Goal: Information Seeking & Learning: Check status

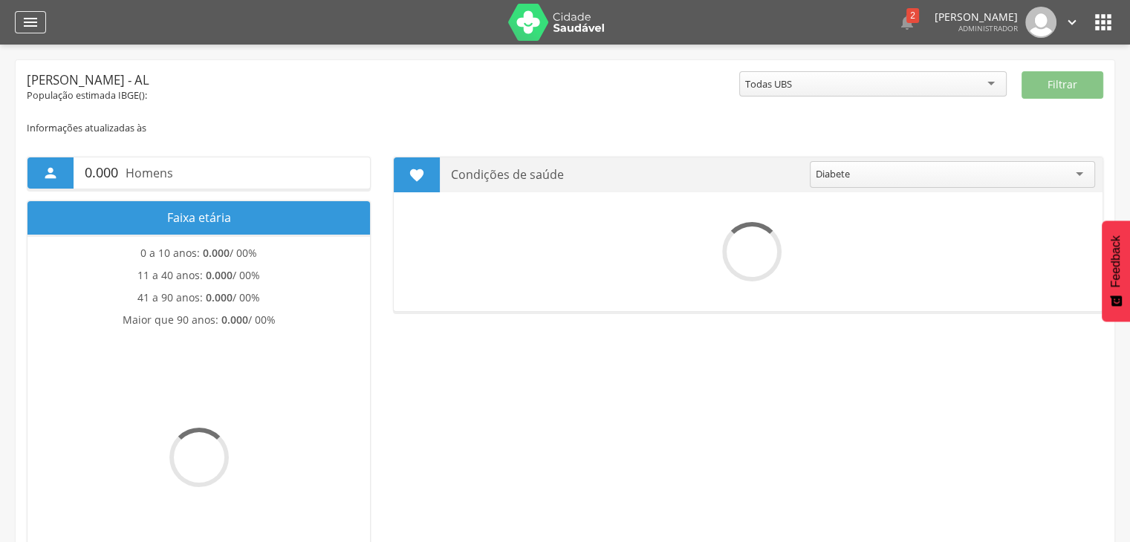
click at [15, 21] on div "" at bounding box center [30, 22] width 31 height 22
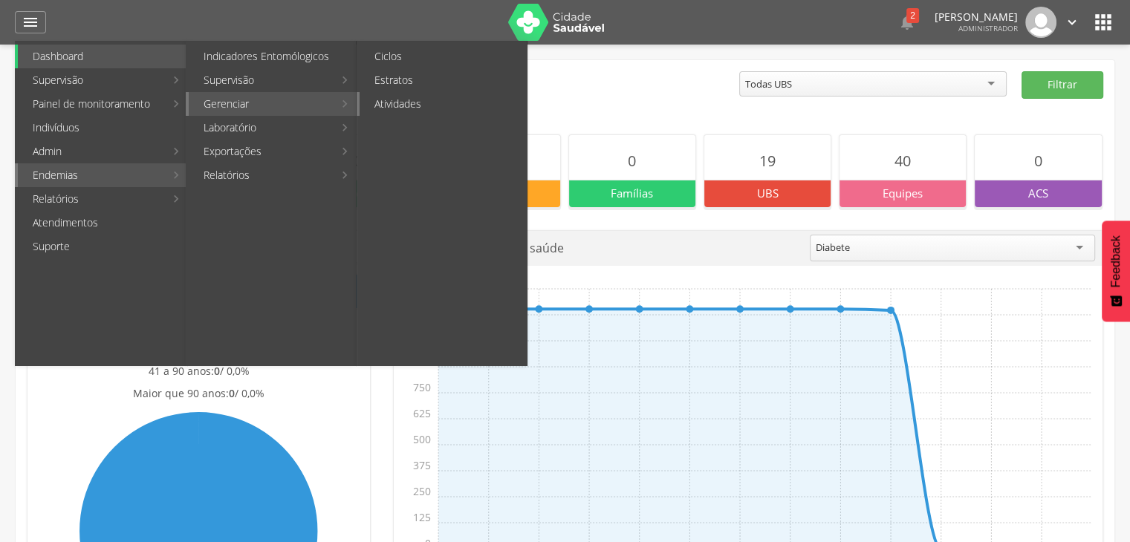
click at [371, 102] on link "Atividades" at bounding box center [442, 104] width 167 height 24
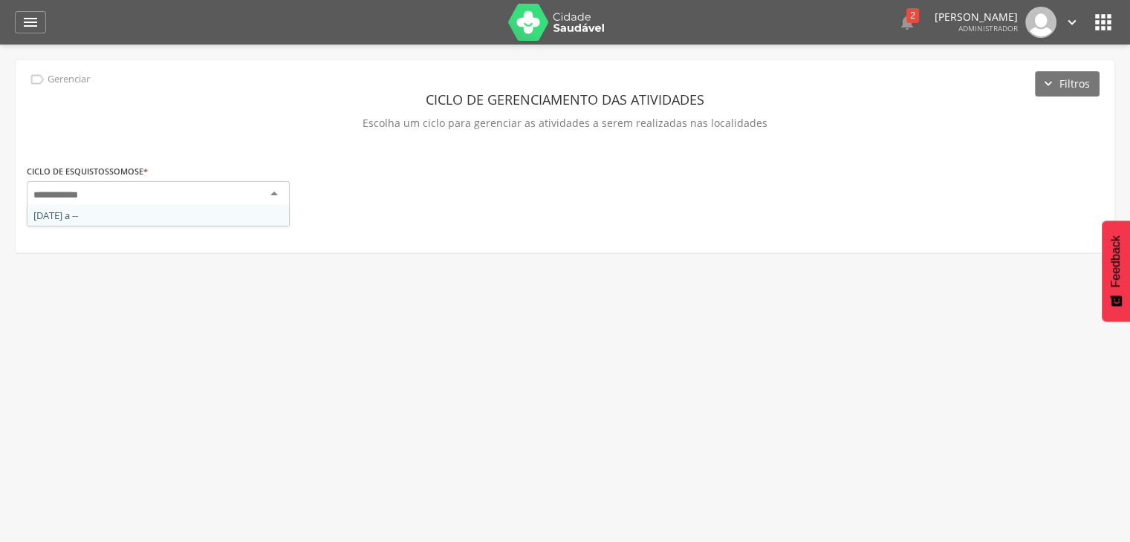
click at [181, 200] on div at bounding box center [158, 194] width 263 height 27
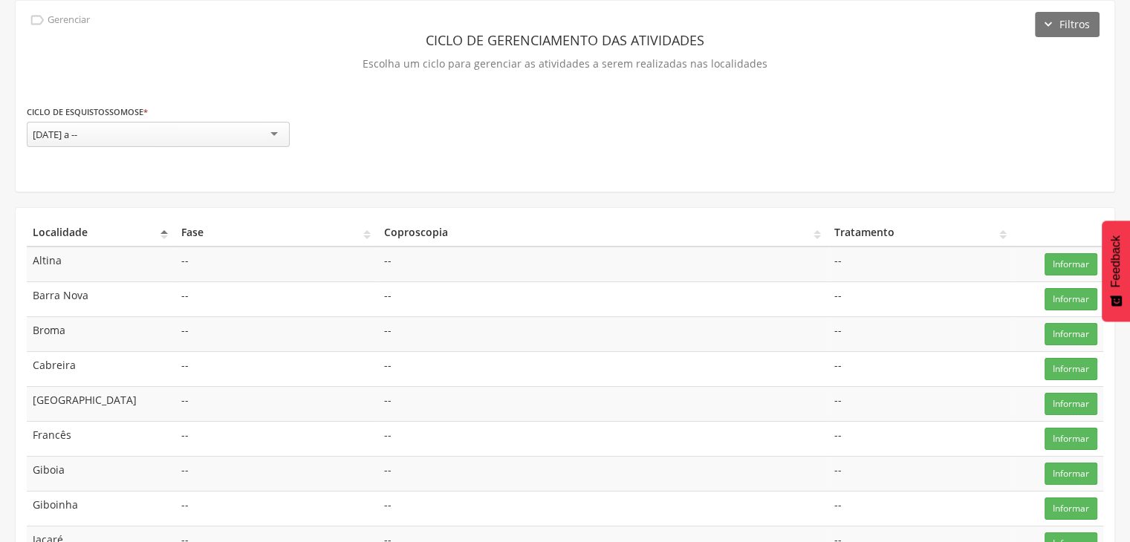
scroll to position [62, 0]
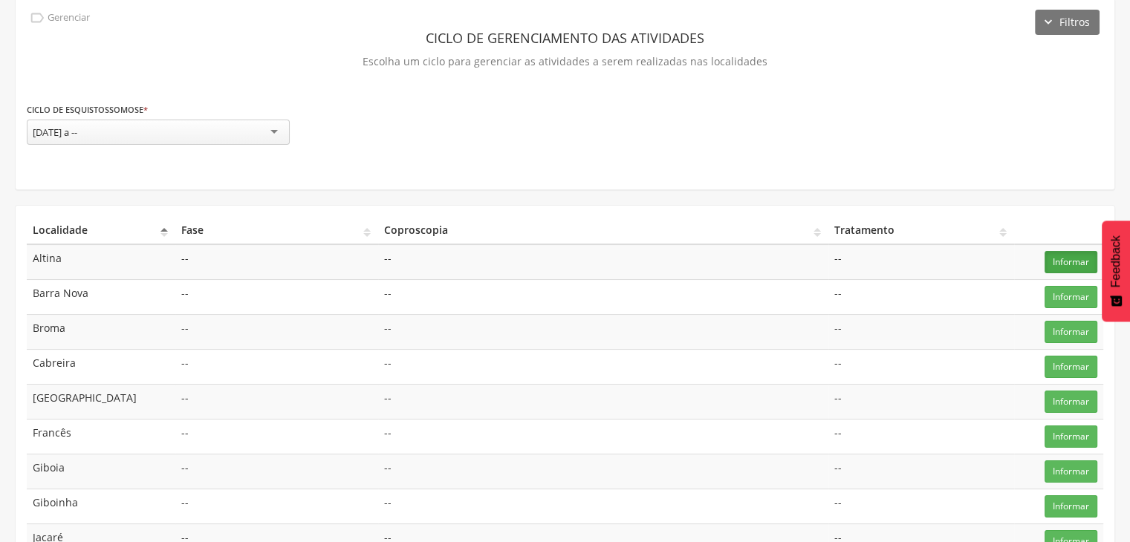
click at [1086, 258] on button "Informar" at bounding box center [1070, 262] width 53 height 22
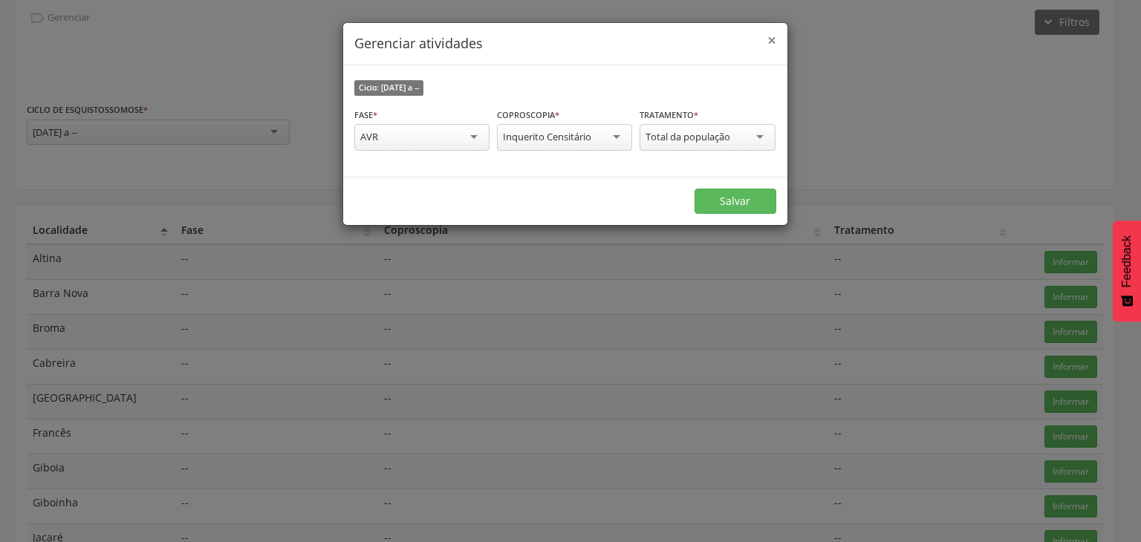
click at [775, 45] on span "×" at bounding box center [771, 40] width 9 height 21
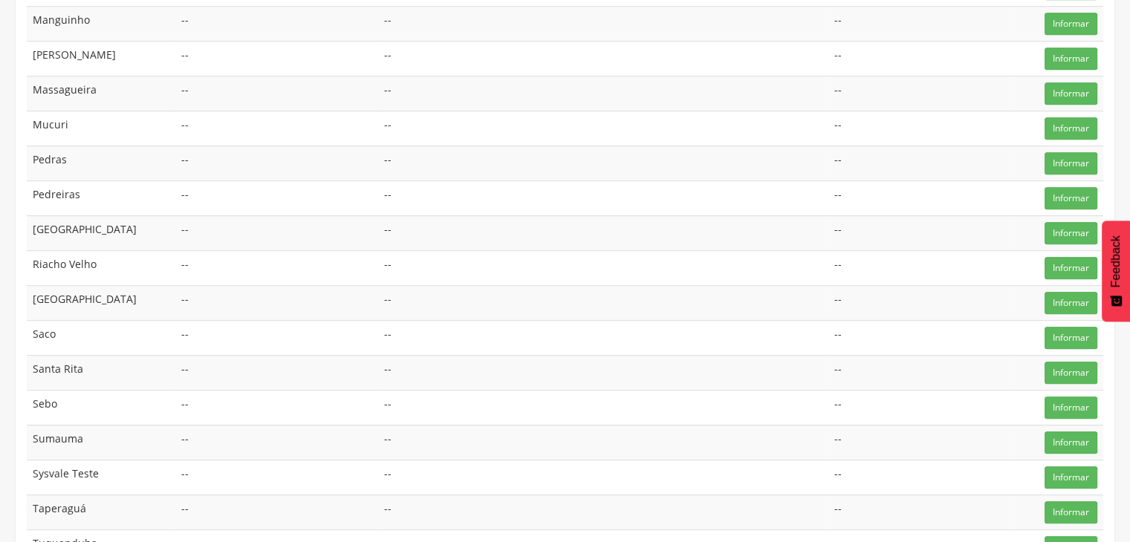
scroll to position [804, 0]
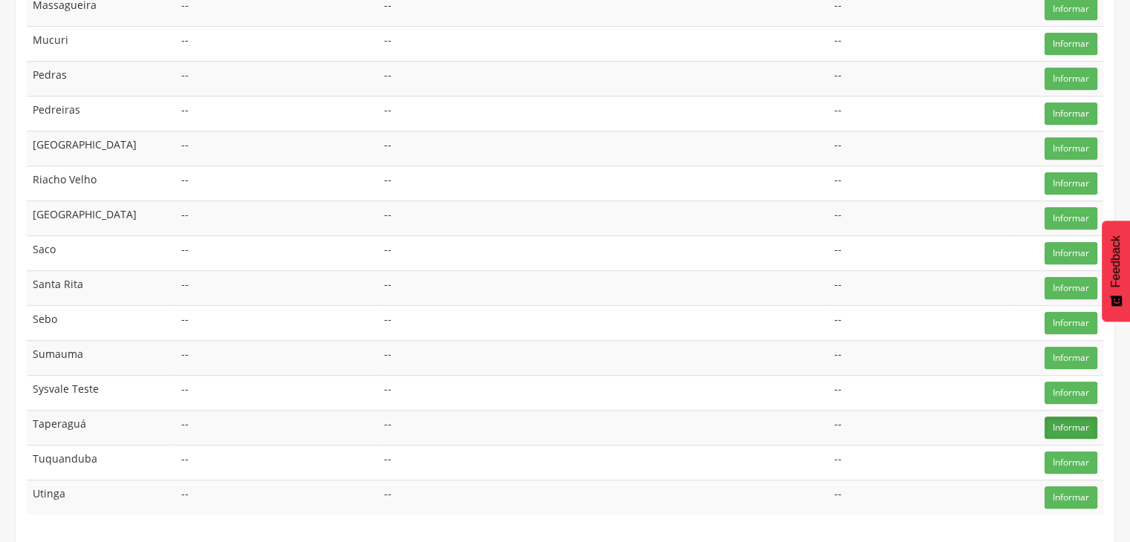
click at [1060, 417] on button "Informar" at bounding box center [1070, 428] width 53 height 22
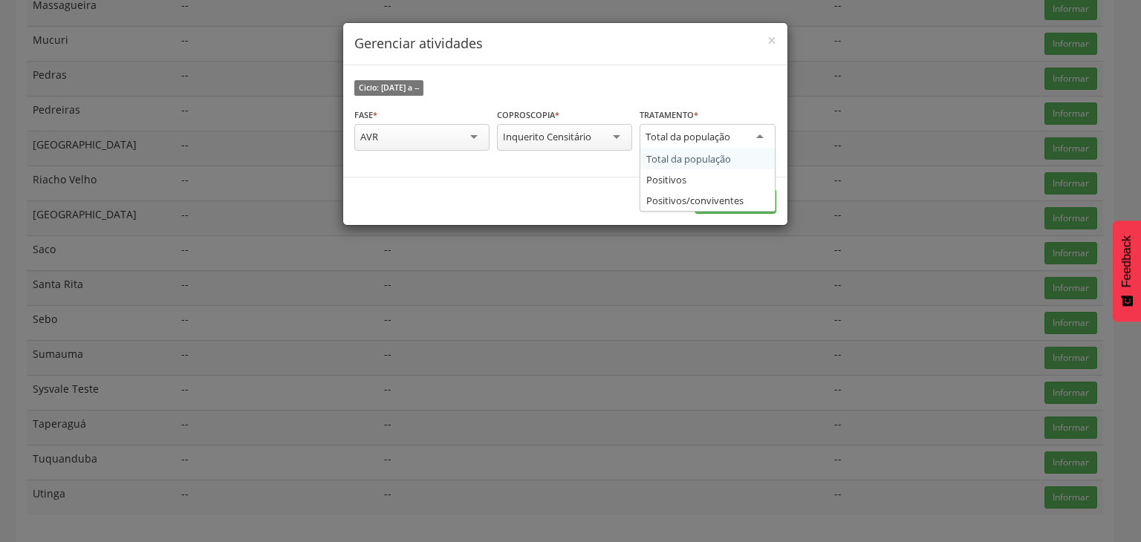
click at [729, 146] on div "Total da população" at bounding box center [706, 137] width 135 height 27
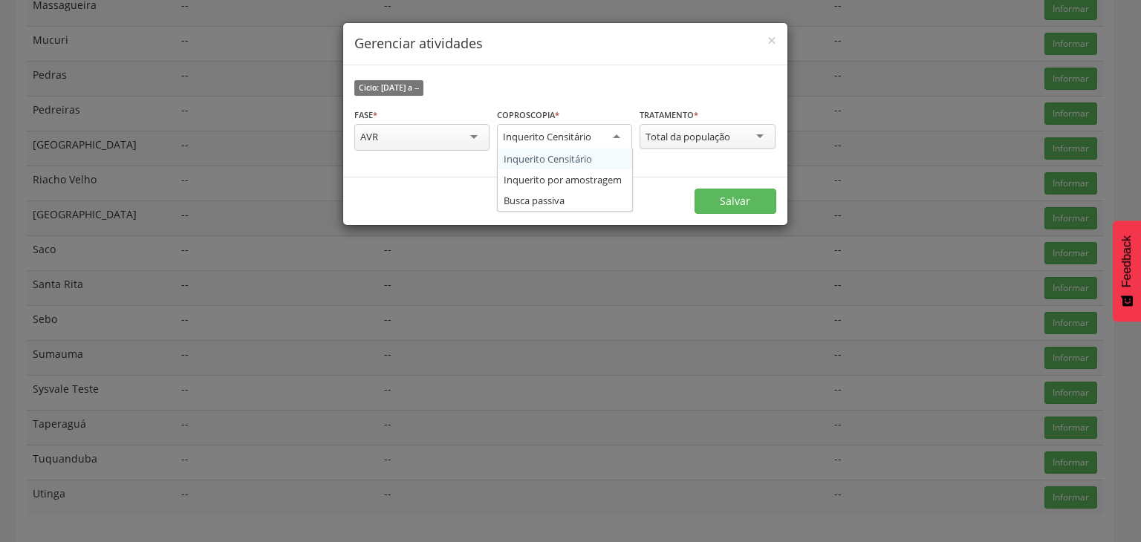
click at [590, 128] on div "Inquerito Censitário" at bounding box center [564, 137] width 135 height 27
click at [590, 128] on div "Inquerito Censitário" at bounding box center [564, 136] width 135 height 25
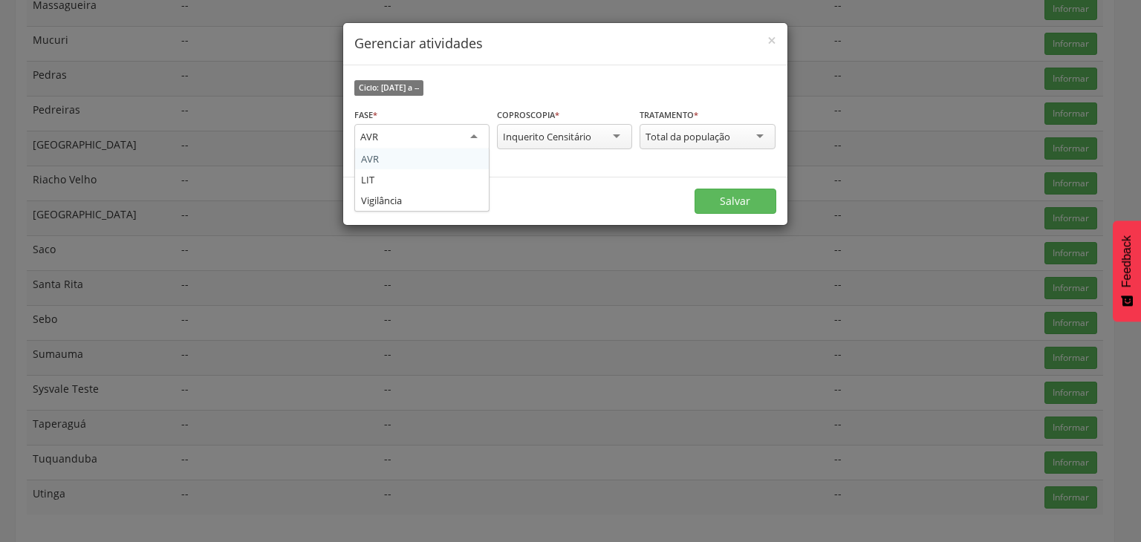
click at [469, 139] on div "AVR" at bounding box center [421, 137] width 135 height 27
click at [469, 139] on div "AVR" at bounding box center [421, 136] width 135 height 25
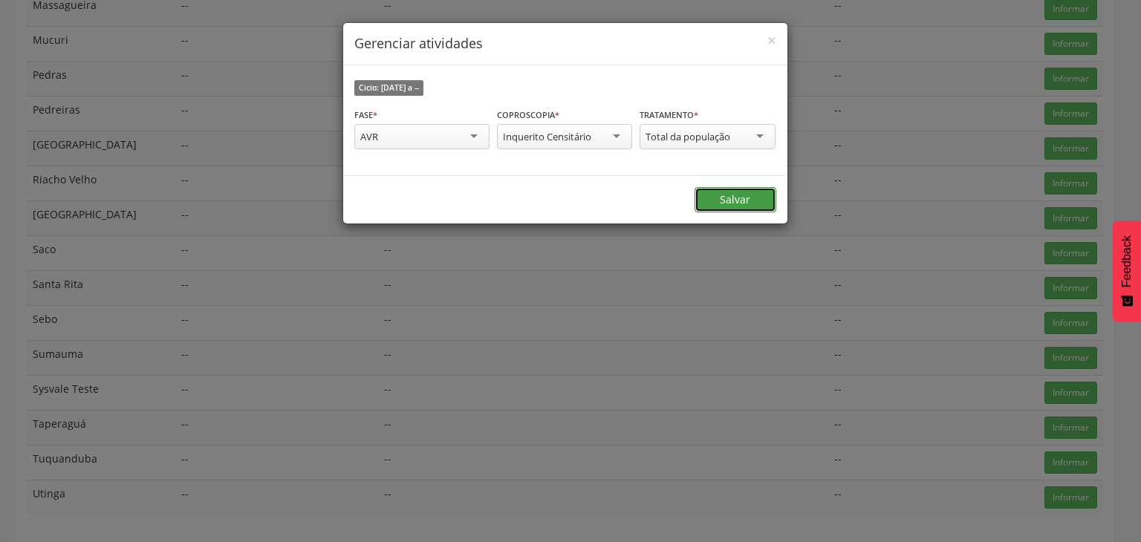
click at [710, 195] on button "Salvar" at bounding box center [735, 199] width 82 height 25
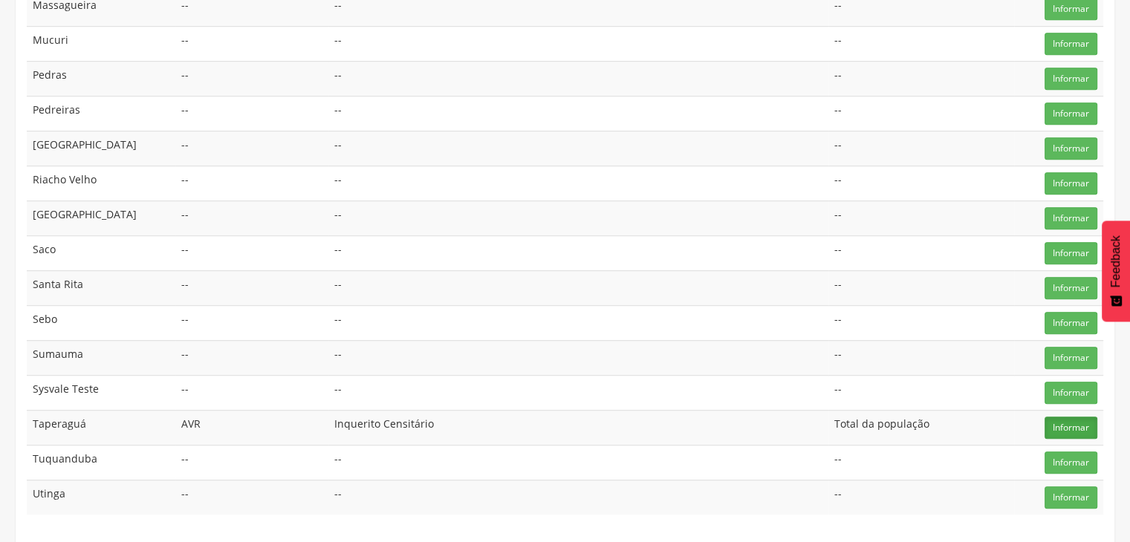
click at [1046, 422] on button "Informar" at bounding box center [1070, 428] width 53 height 22
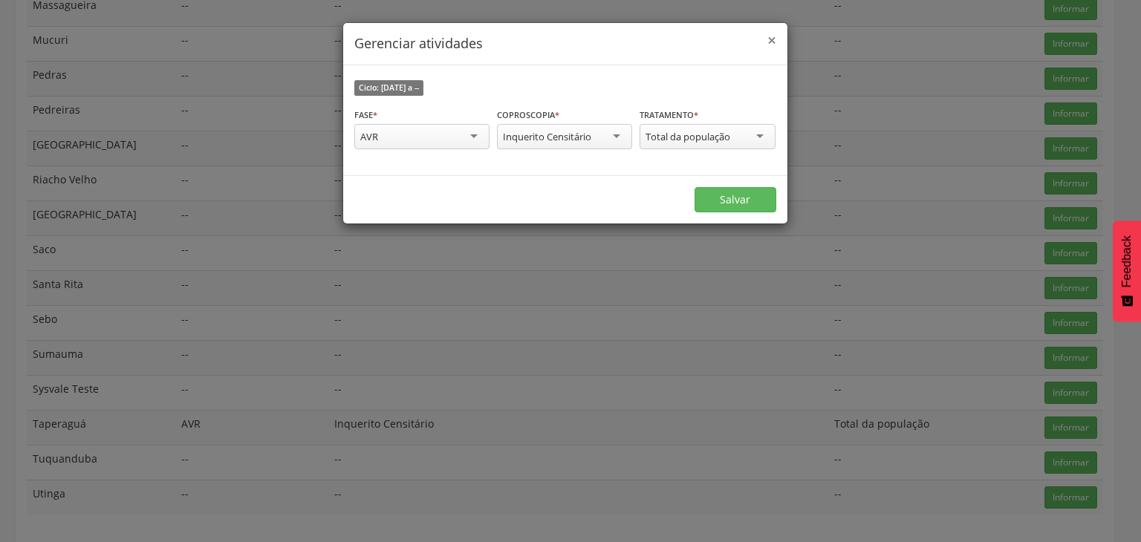
click at [772, 46] on span "×" at bounding box center [771, 40] width 9 height 21
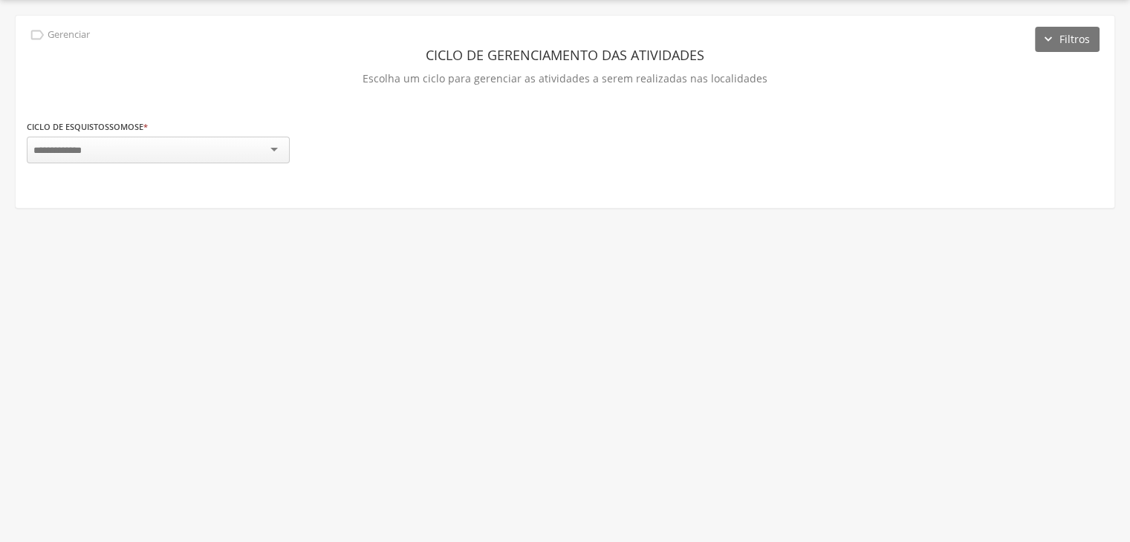
scroll to position [45, 0]
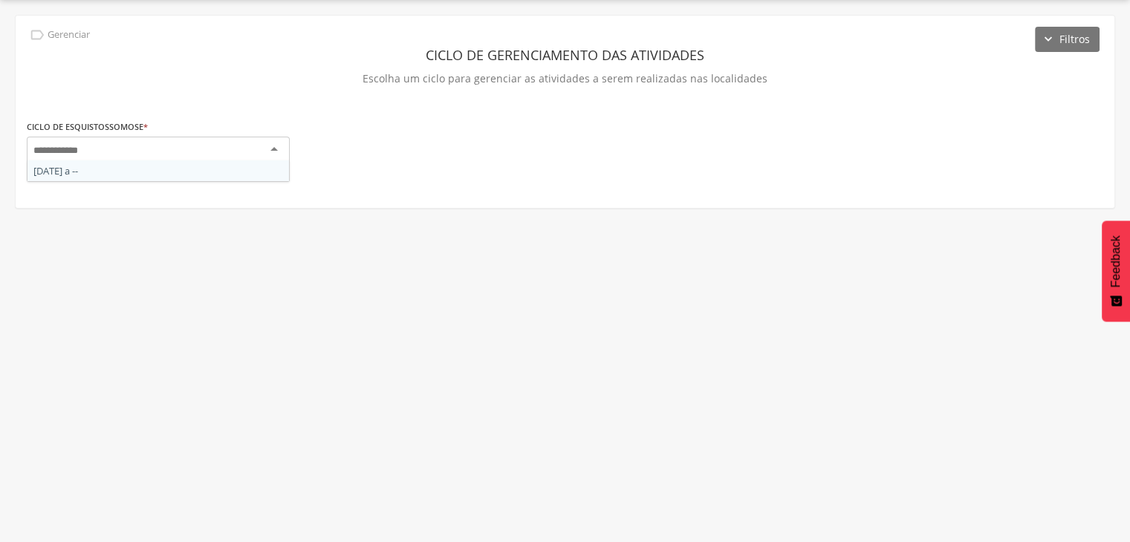
click at [241, 152] on div at bounding box center [158, 150] width 263 height 27
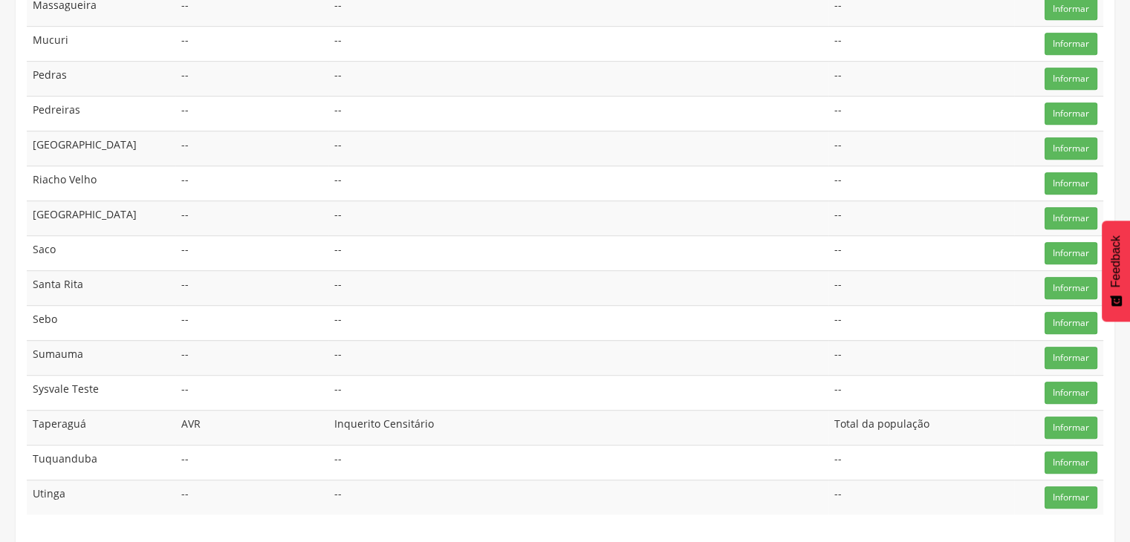
scroll to position [0, 0]
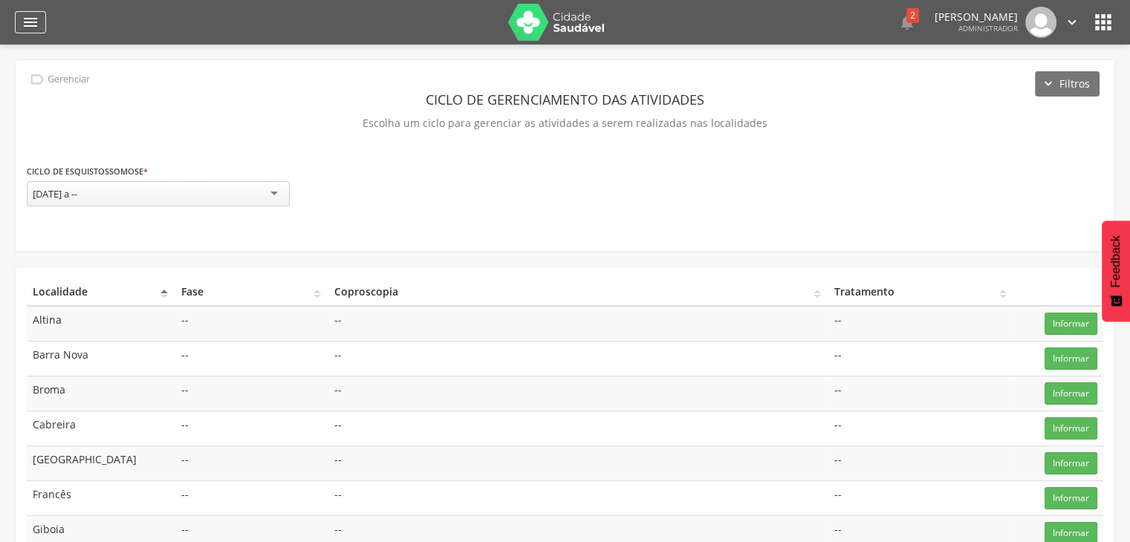
click at [31, 15] on icon "" at bounding box center [31, 22] width 18 height 18
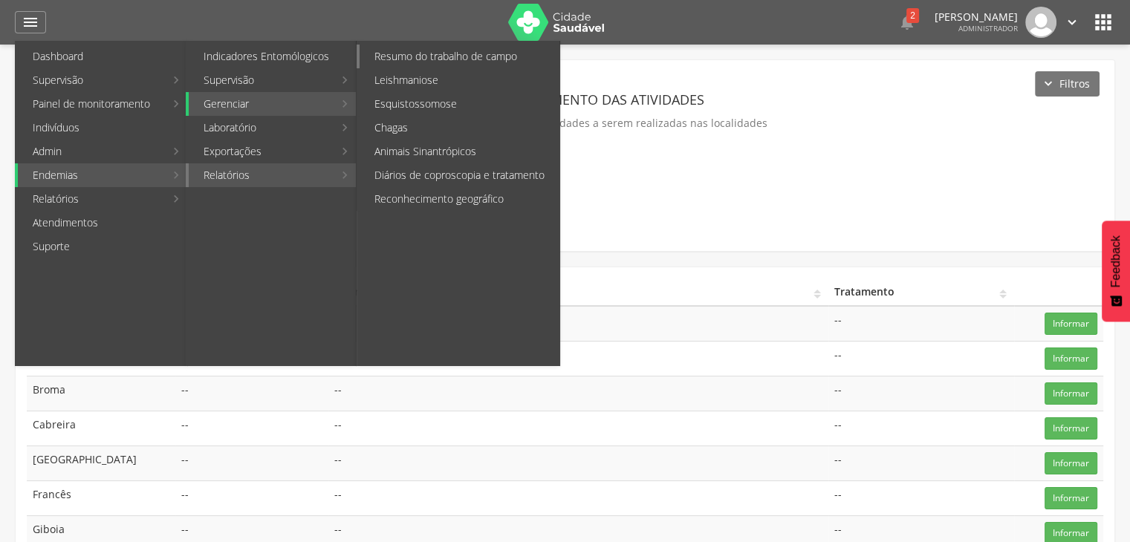
click at [443, 59] on link "Resumo do trabalho de campo" at bounding box center [459, 57] width 200 height 24
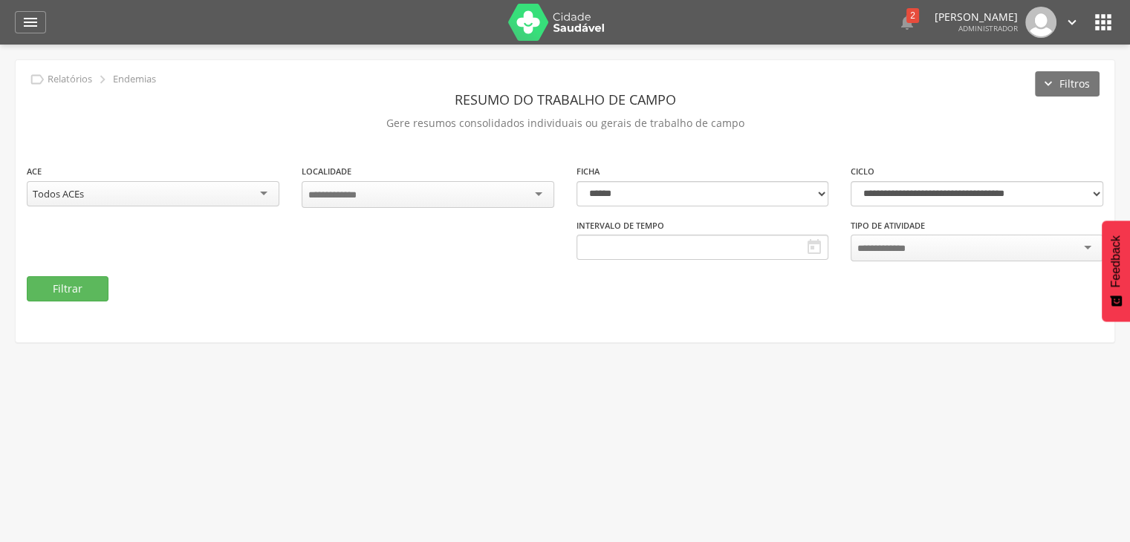
type input "**********"
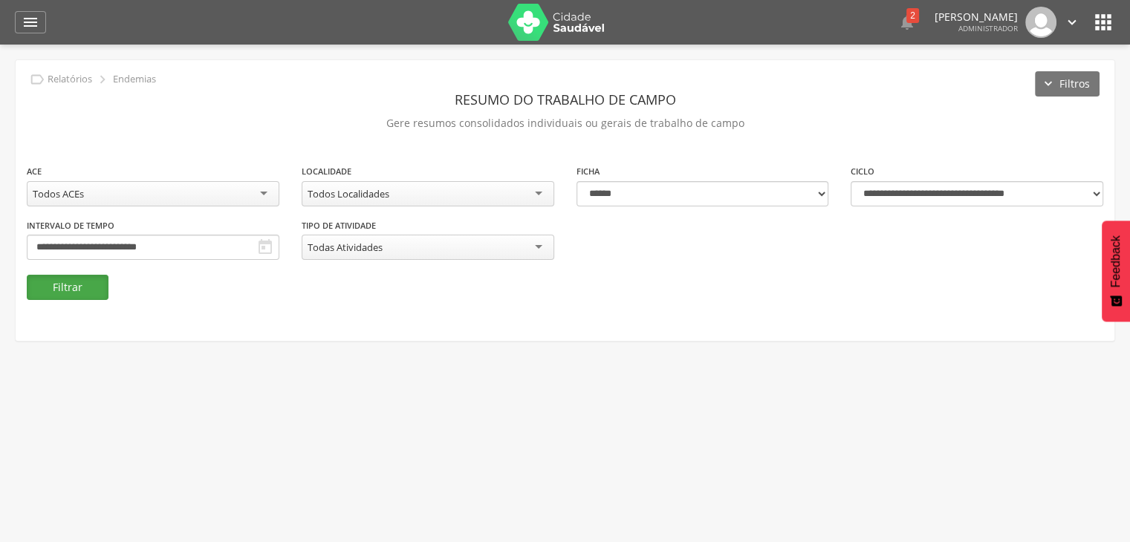
click at [93, 287] on button "Filtrar" at bounding box center [68, 287] width 82 height 25
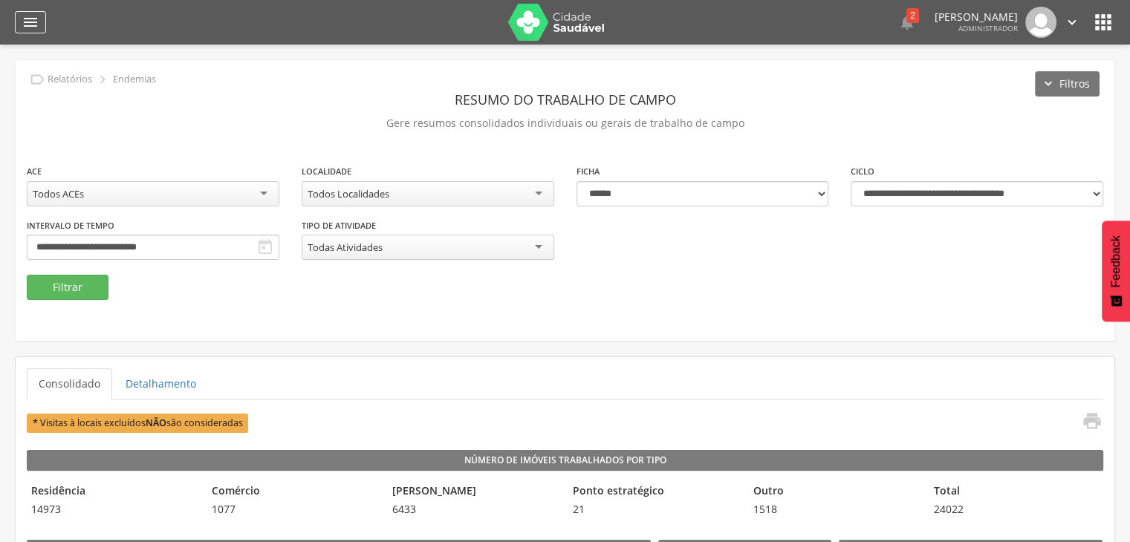
click at [34, 16] on icon "" at bounding box center [31, 22] width 18 height 18
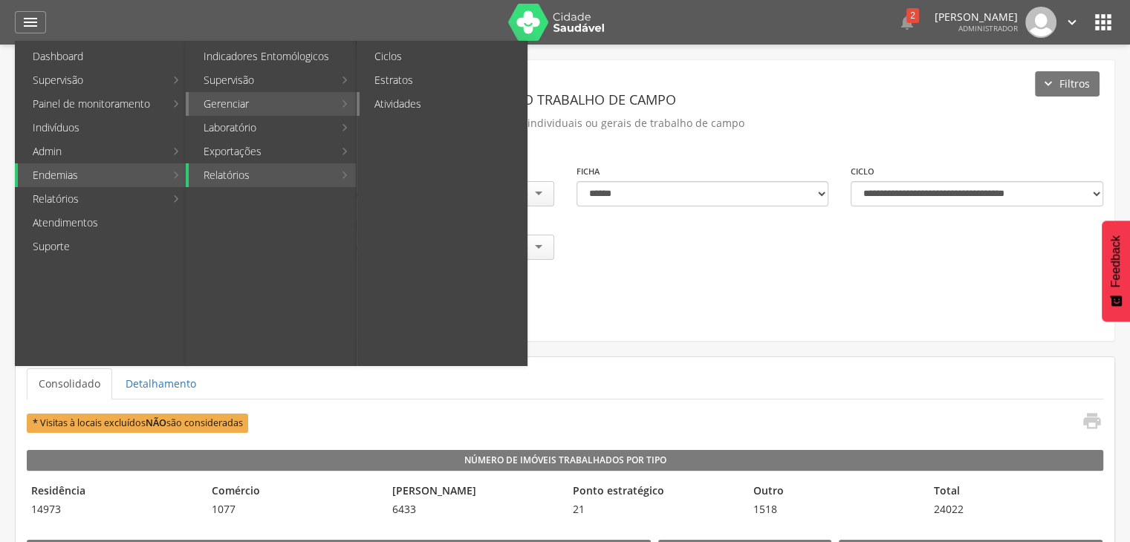
click at [395, 101] on link "Atividades" at bounding box center [442, 104] width 167 height 24
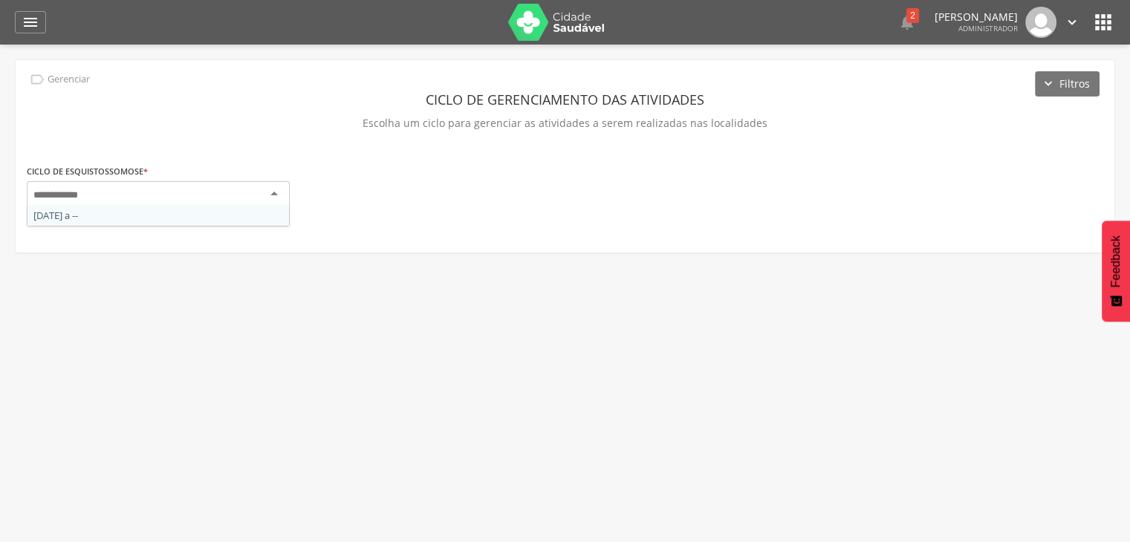
click at [229, 201] on div at bounding box center [158, 194] width 263 height 27
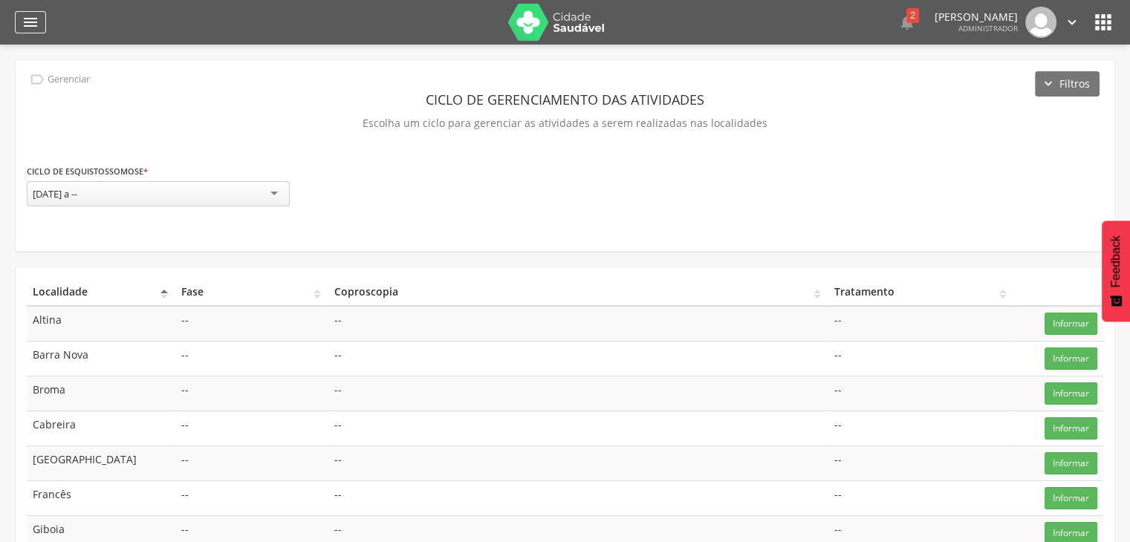
click at [30, 19] on icon "" at bounding box center [31, 22] width 18 height 18
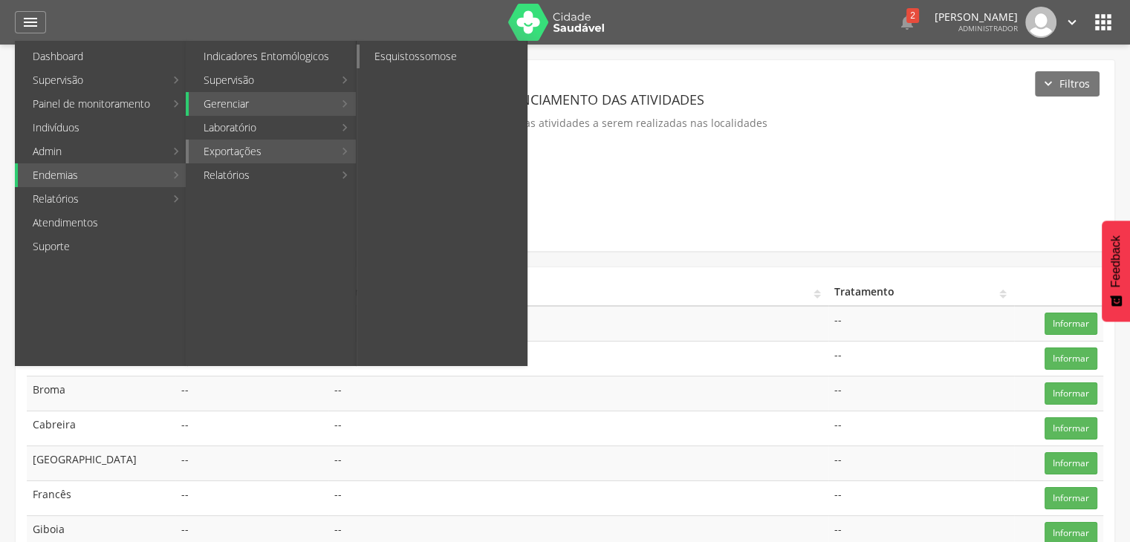
click at [430, 45] on link "Esquistossomose" at bounding box center [442, 57] width 167 height 24
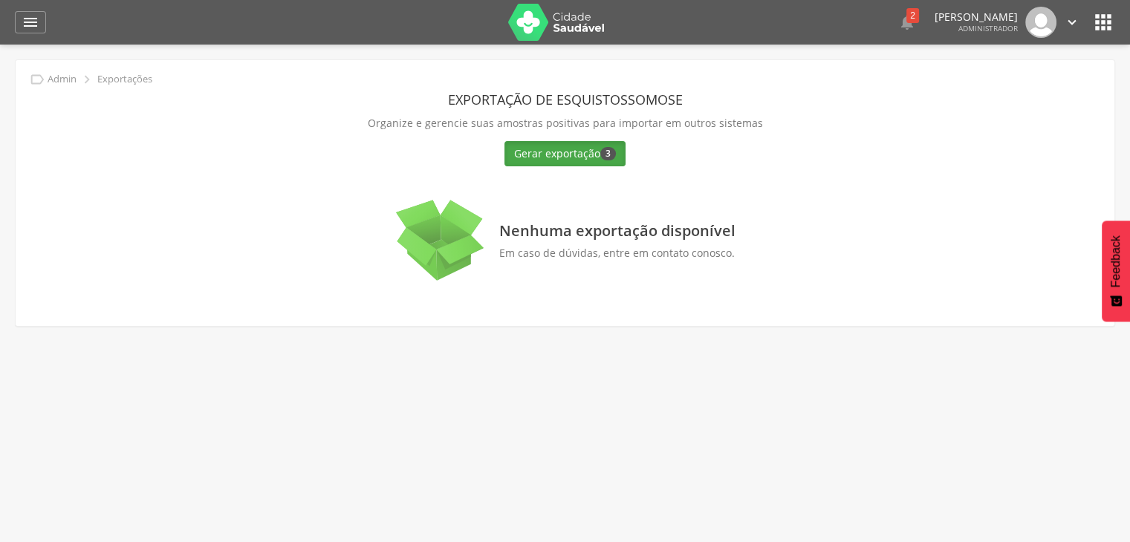
click at [553, 158] on button "Gerar exportação 3" at bounding box center [564, 153] width 121 height 25
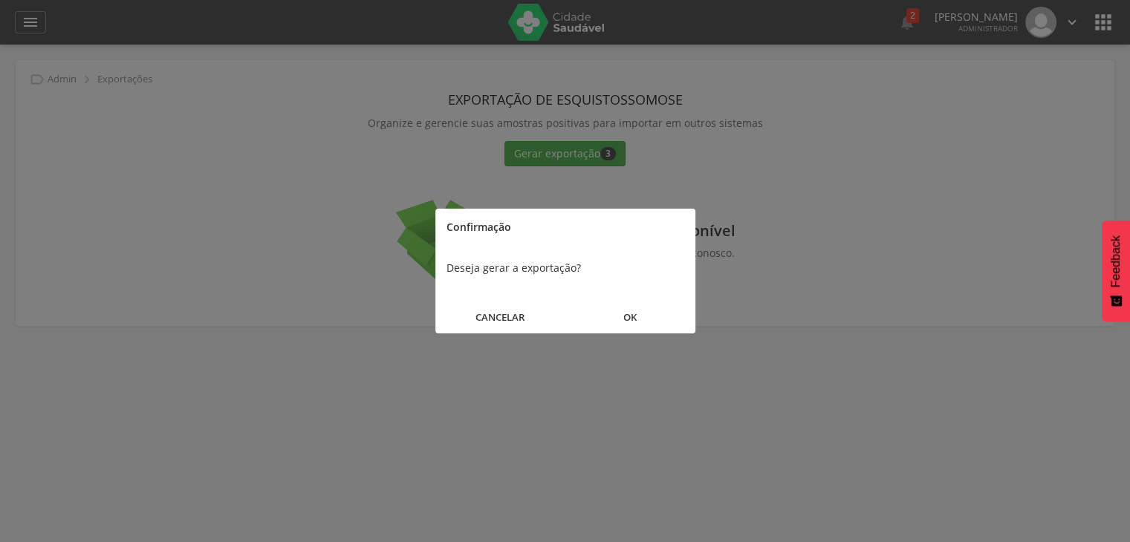
click at [513, 322] on button "CANCELAR" at bounding box center [500, 318] width 130 height 32
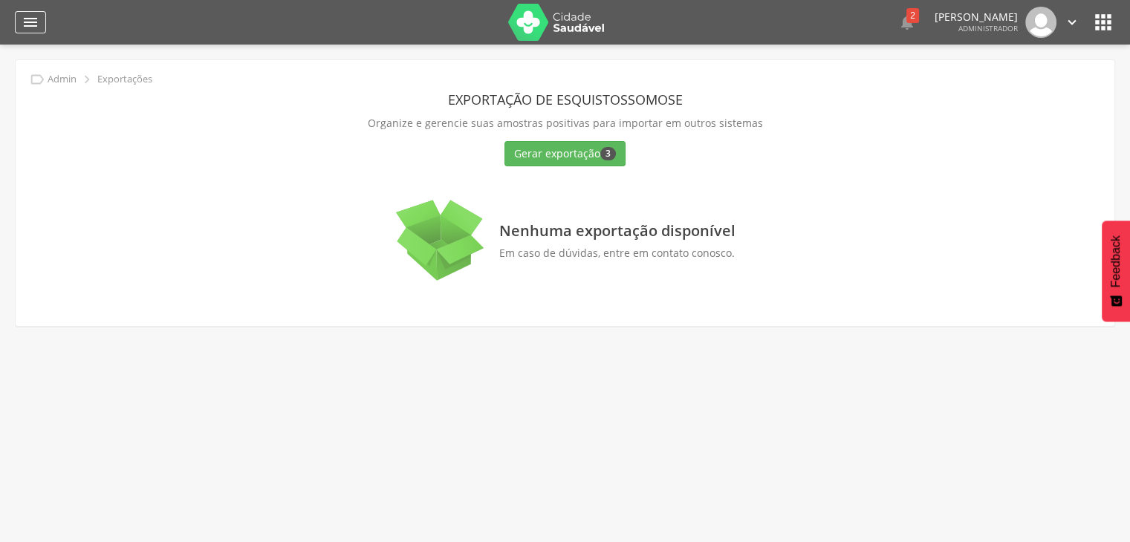
click at [30, 22] on icon "" at bounding box center [31, 22] width 18 height 18
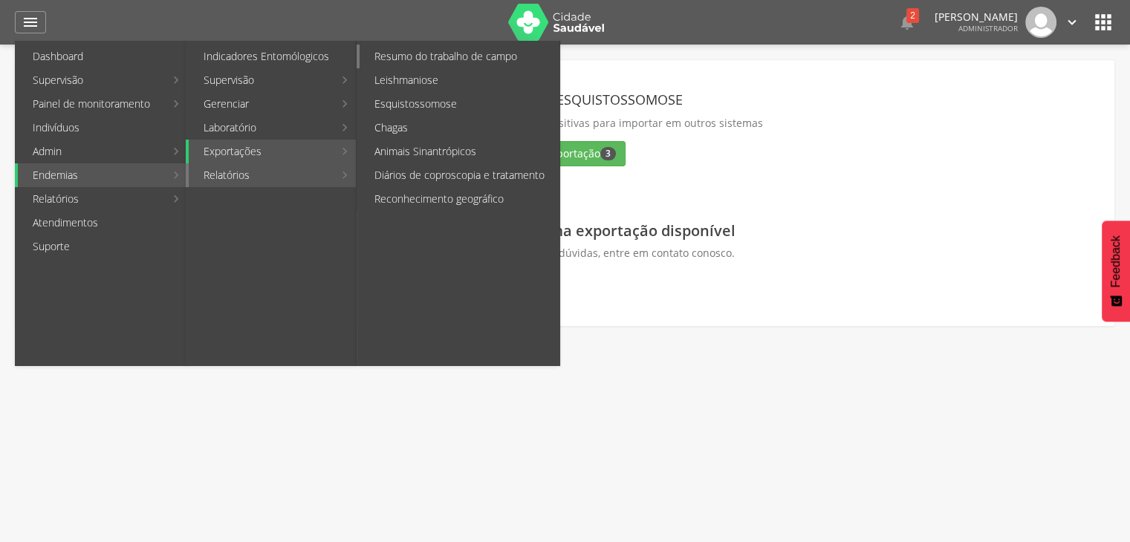
click at [421, 67] on link "Resumo do trabalho de campo" at bounding box center [459, 57] width 200 height 24
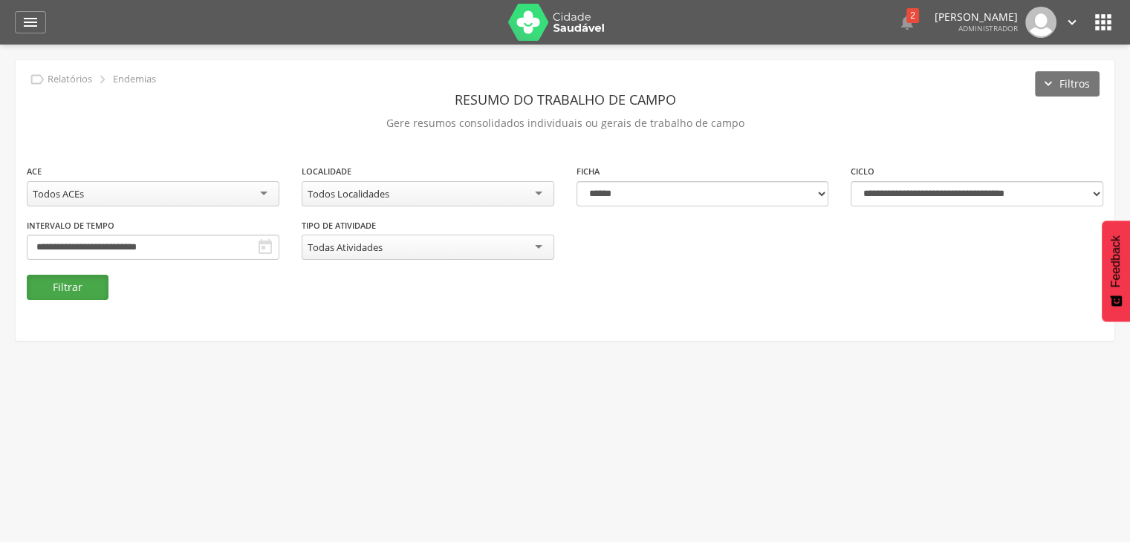
click at [65, 298] on button "Filtrar" at bounding box center [68, 287] width 82 height 25
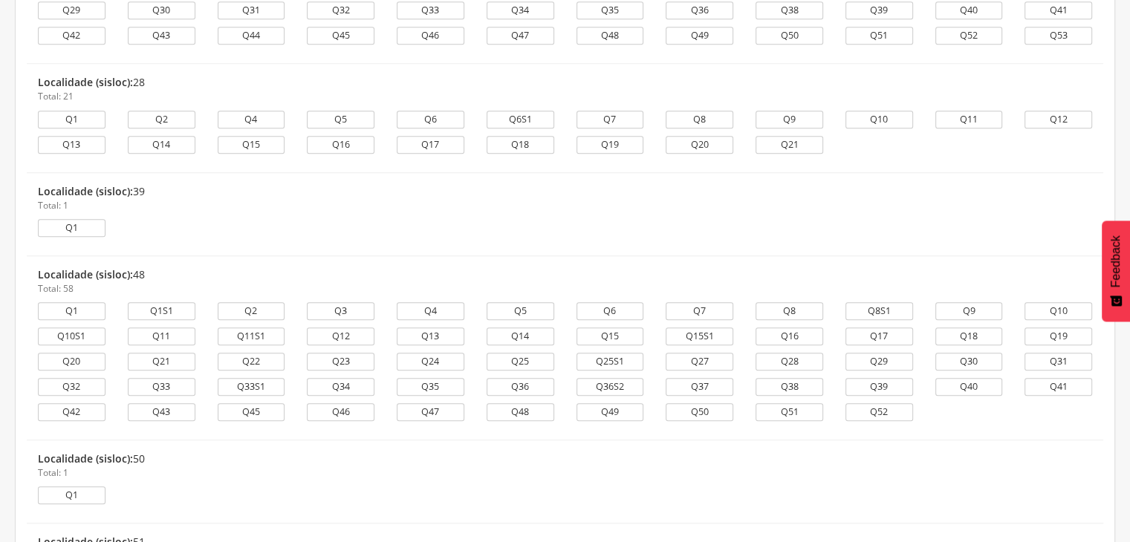
scroll to position [1277, 0]
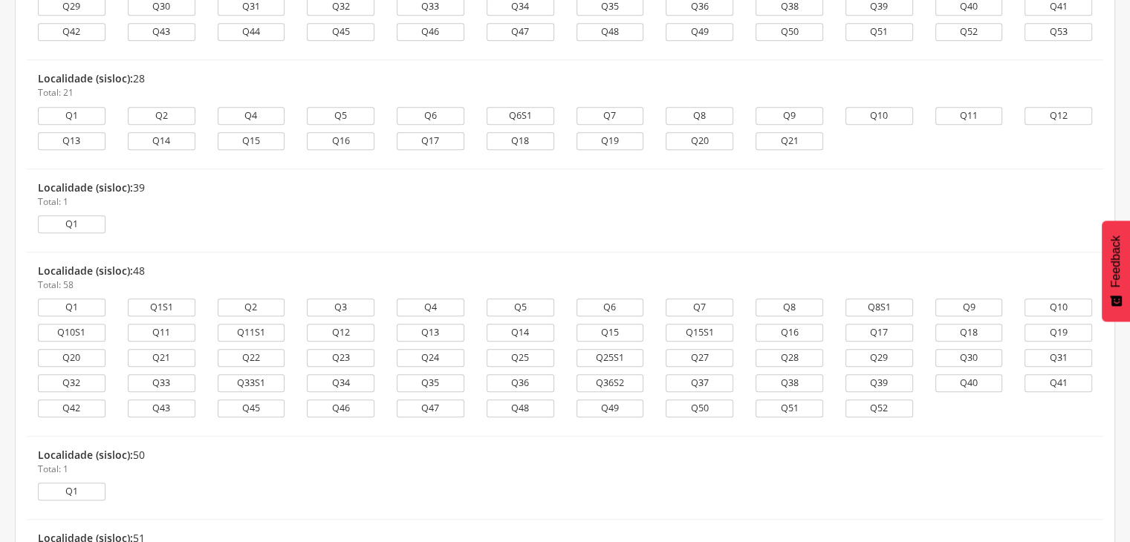
click at [89, 215] on div "Q1" at bounding box center [72, 224] width 68 height 18
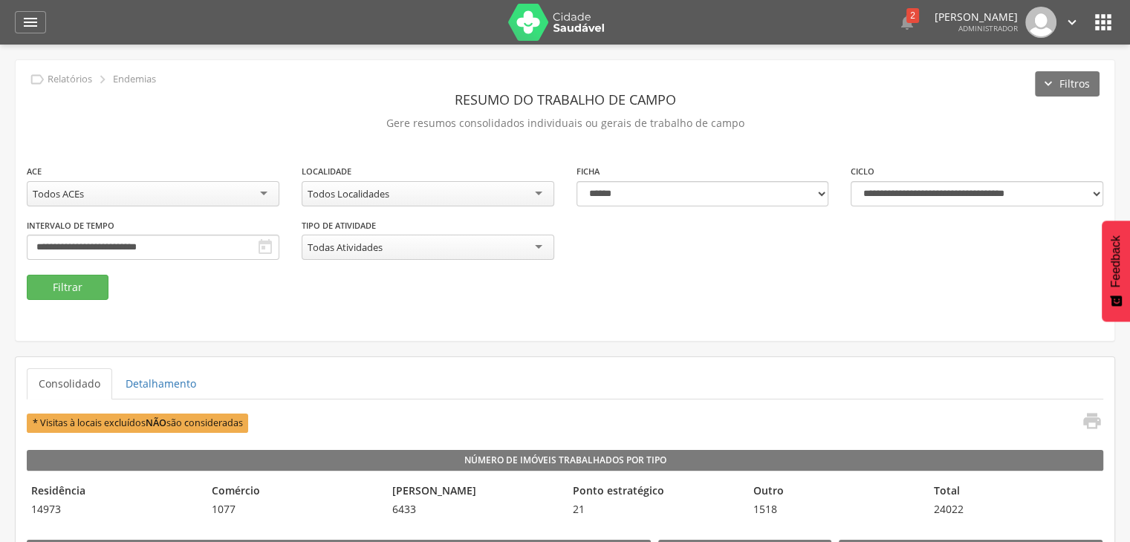
scroll to position [31, 0]
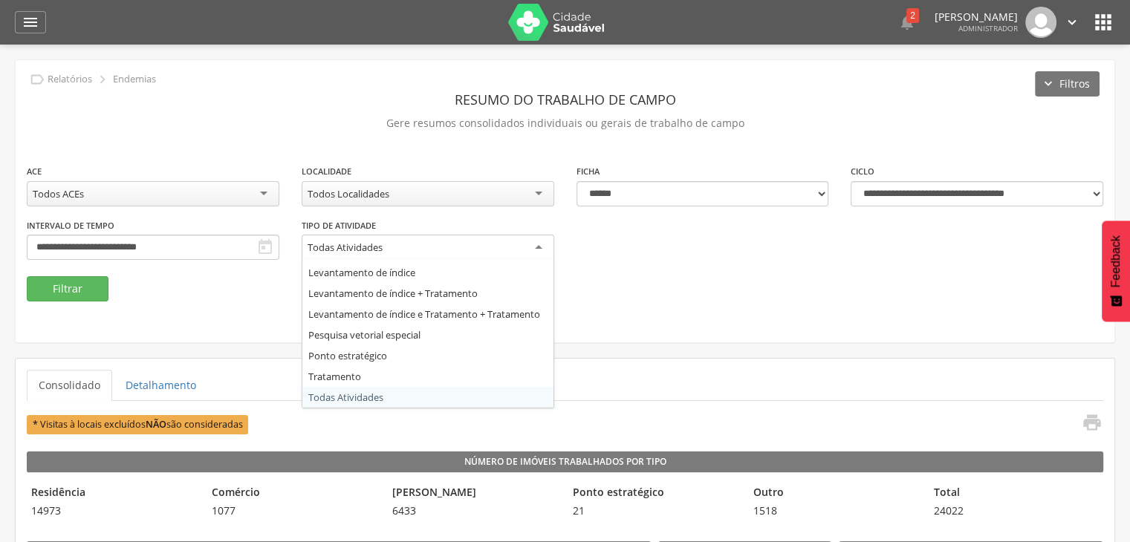
click at [407, 250] on div "Todas Atividades" at bounding box center [428, 248] width 252 height 27
click at [516, 226] on div "**********" at bounding box center [428, 242] width 252 height 48
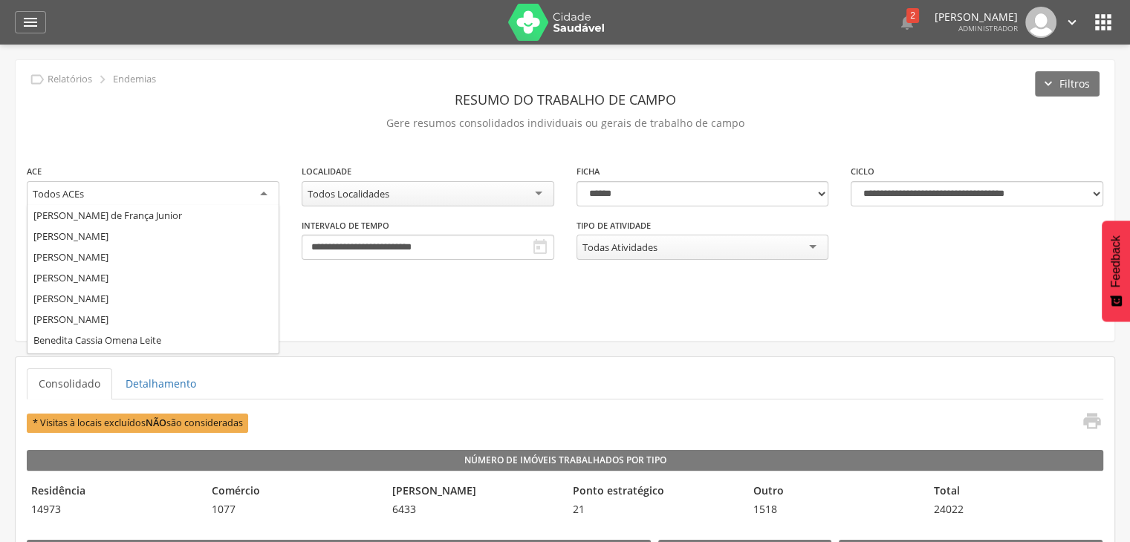
scroll to position [579, 0]
click at [261, 192] on div "Todos ACEs" at bounding box center [153, 194] width 252 height 27
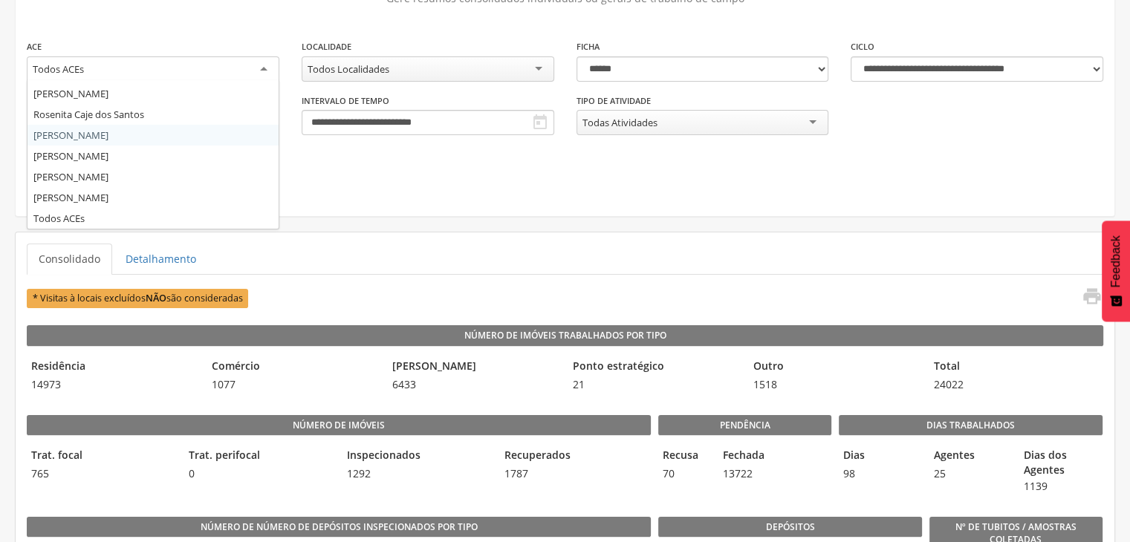
scroll to position [120, 0]
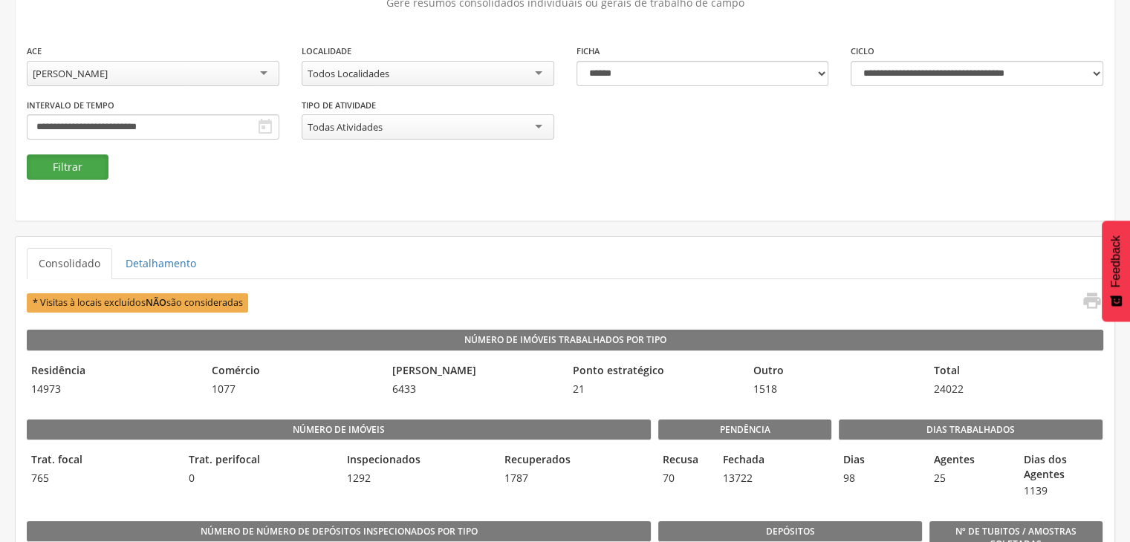
click at [86, 162] on button "Filtrar" at bounding box center [68, 166] width 82 height 25
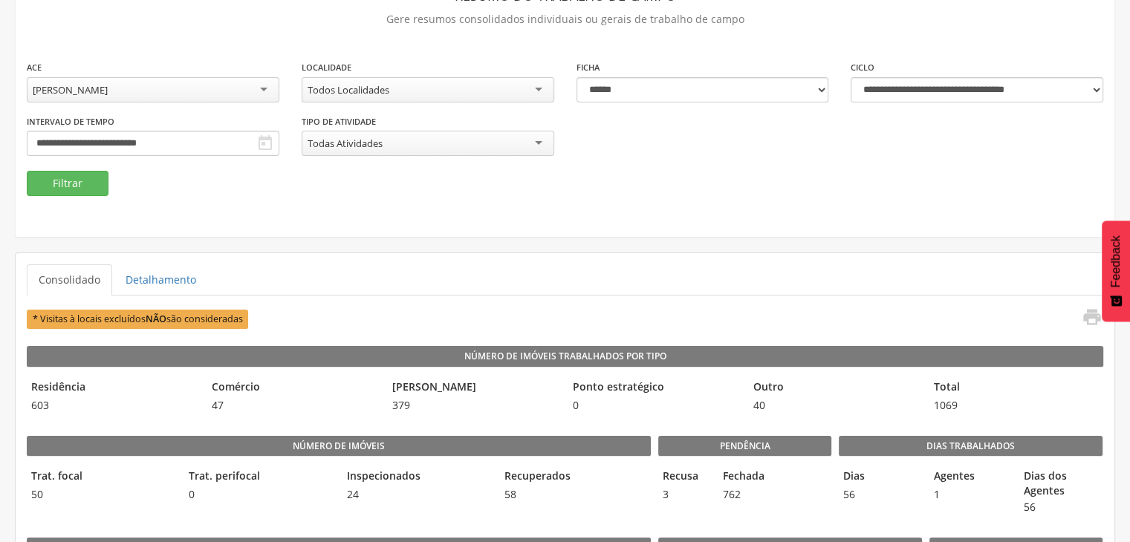
scroll to position [0, 0]
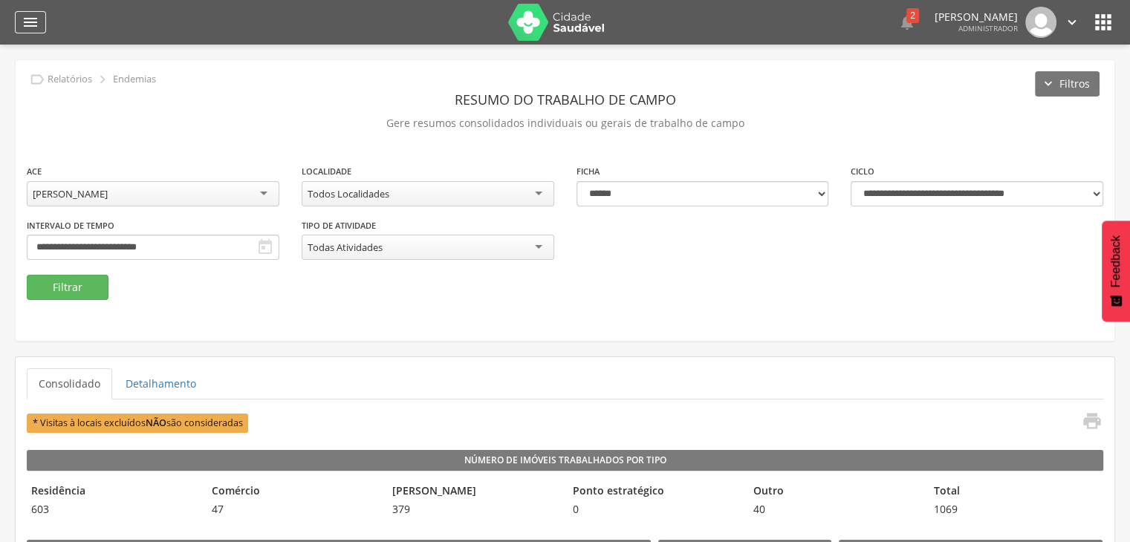
click at [24, 12] on div "" at bounding box center [30, 22] width 31 height 22
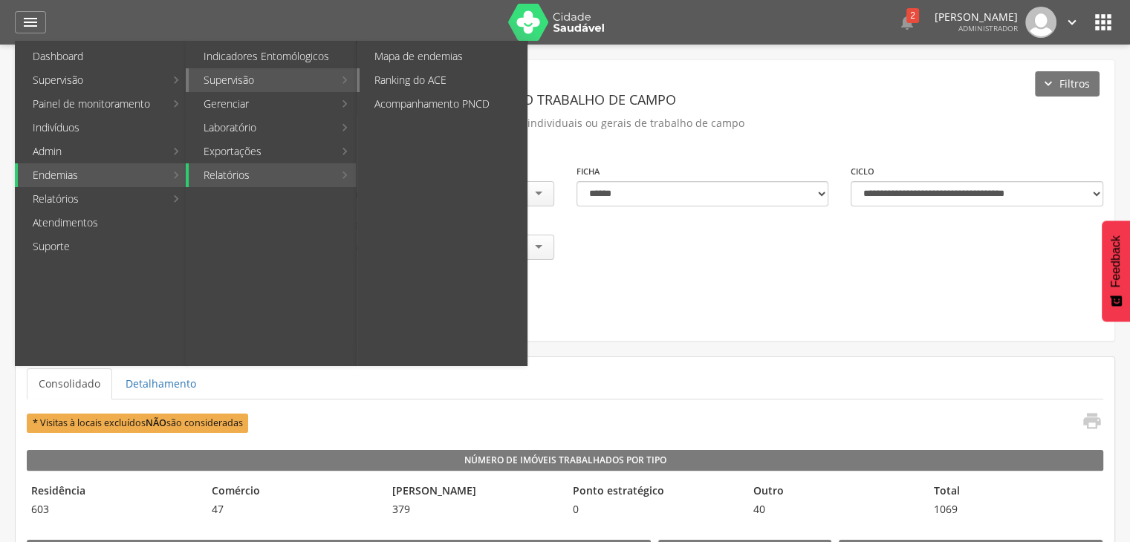
click at [416, 81] on link "Ranking do ACE" at bounding box center [442, 80] width 167 height 24
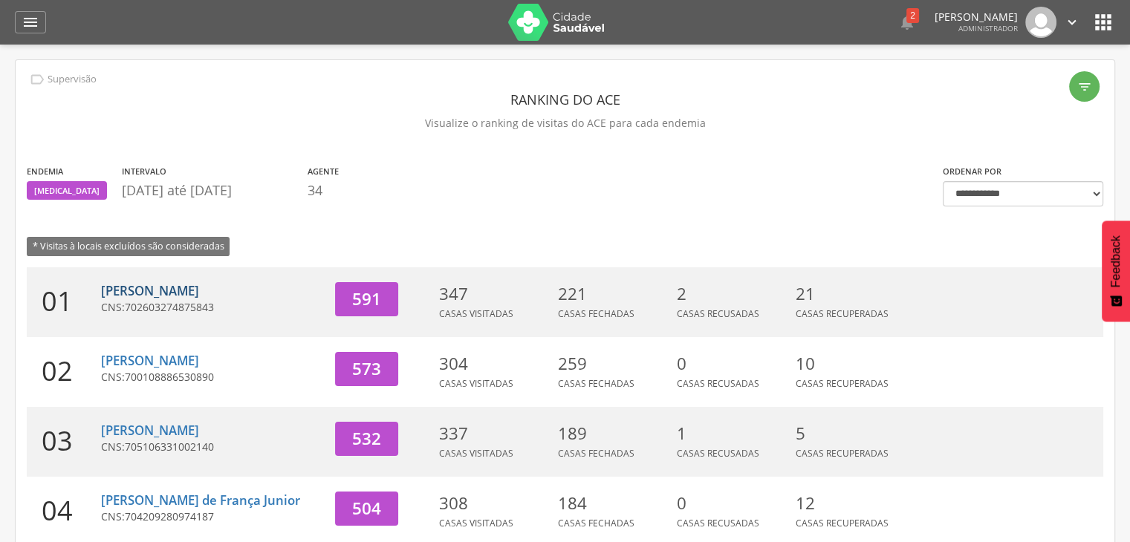
click at [199, 284] on link "[PERSON_NAME]" at bounding box center [150, 290] width 98 height 17
type input "**********"
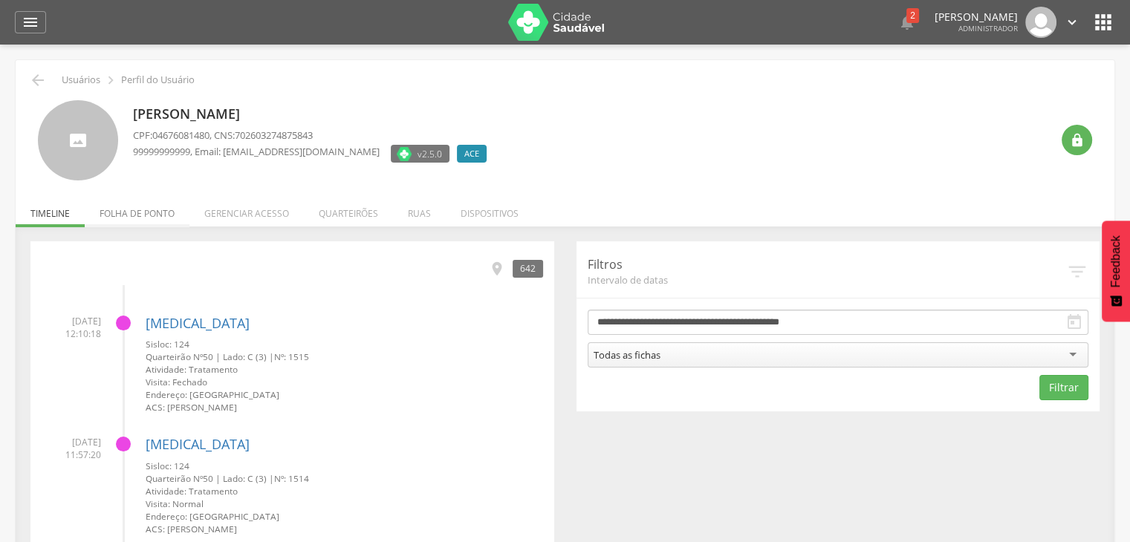
click at [154, 216] on li "Folha de ponto" at bounding box center [137, 209] width 105 height 35
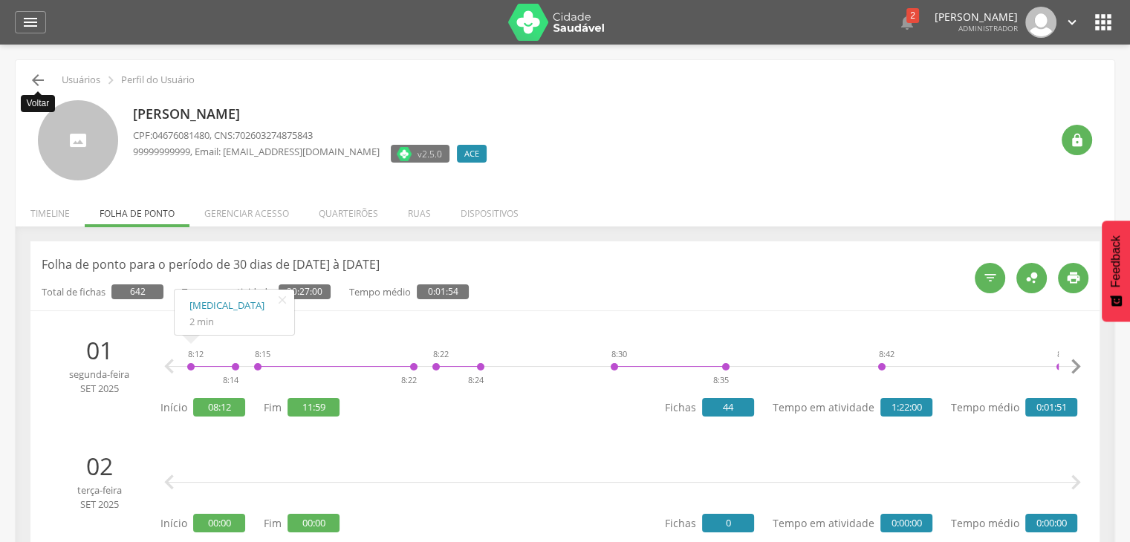
click at [30, 74] on icon "" at bounding box center [38, 80] width 18 height 18
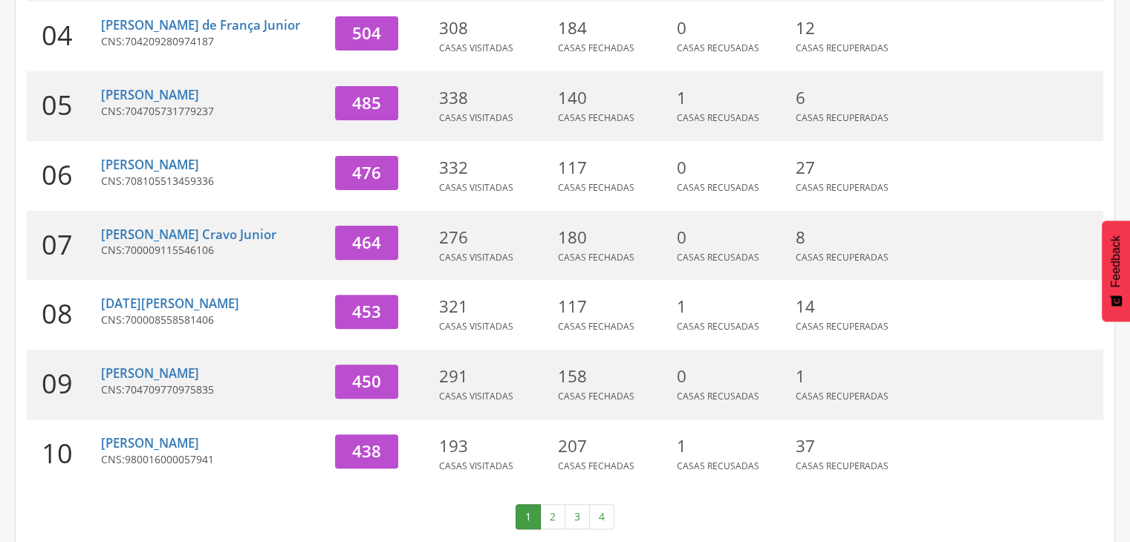
scroll to position [507, 0]
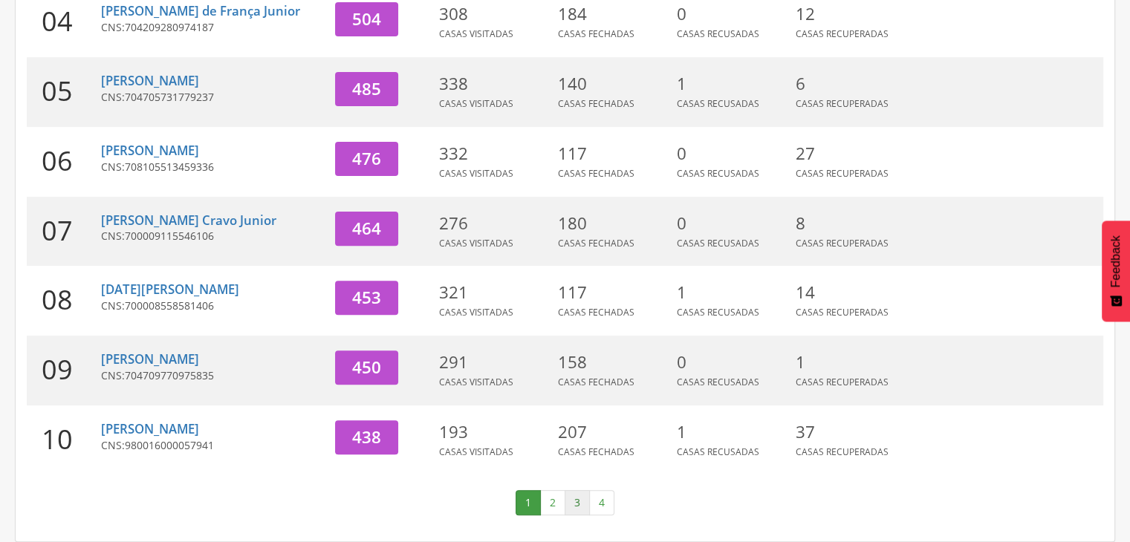
click at [581, 505] on link "3" at bounding box center [576, 502] width 25 height 25
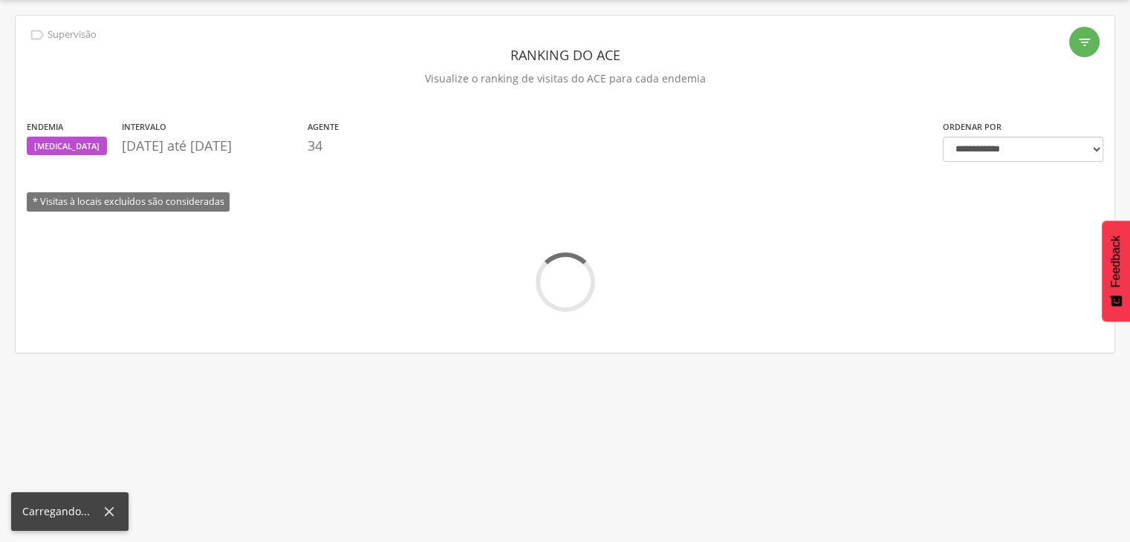
scroll to position [489, 0]
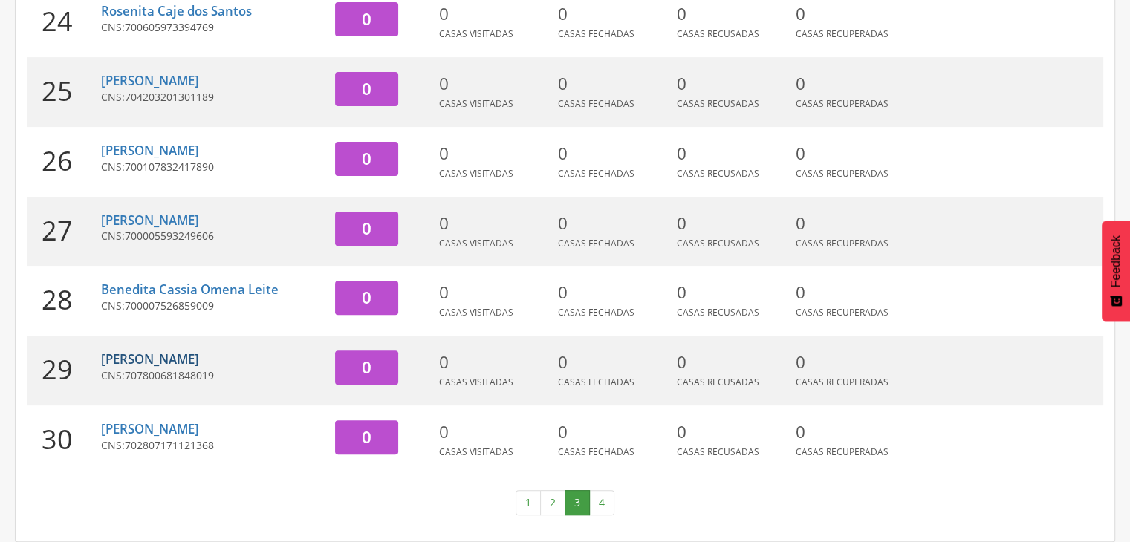
click at [199, 358] on link "[PERSON_NAME]" at bounding box center [150, 359] width 98 height 17
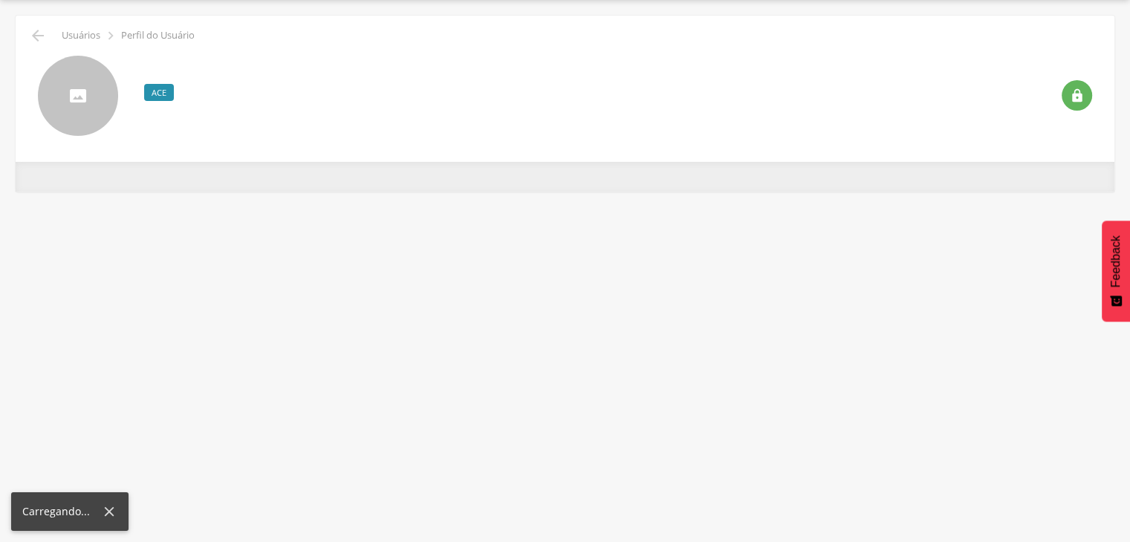
scroll to position [45, 0]
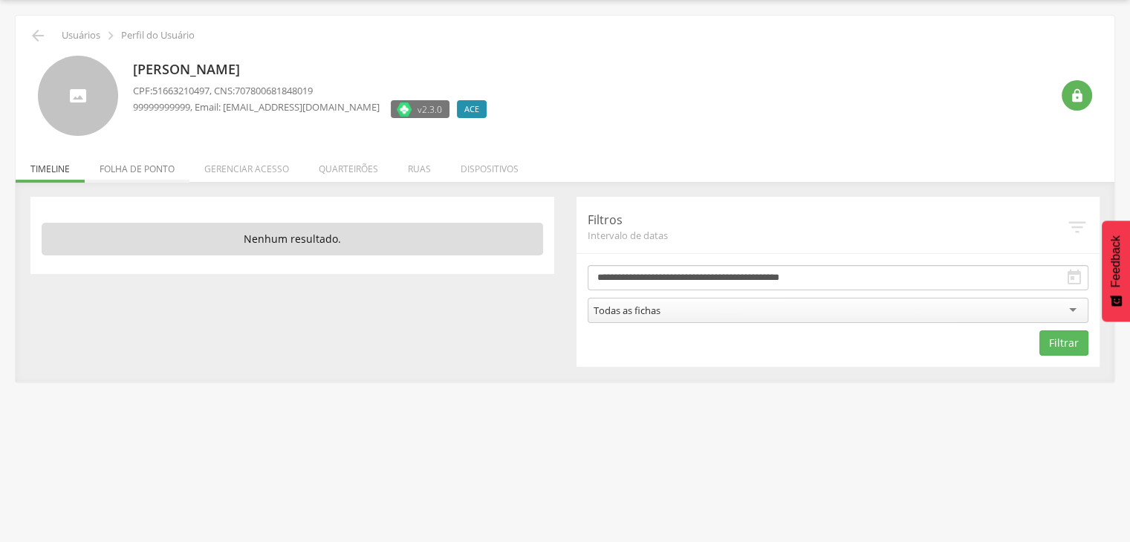
click at [160, 170] on li "Folha de ponto" at bounding box center [137, 165] width 105 height 35
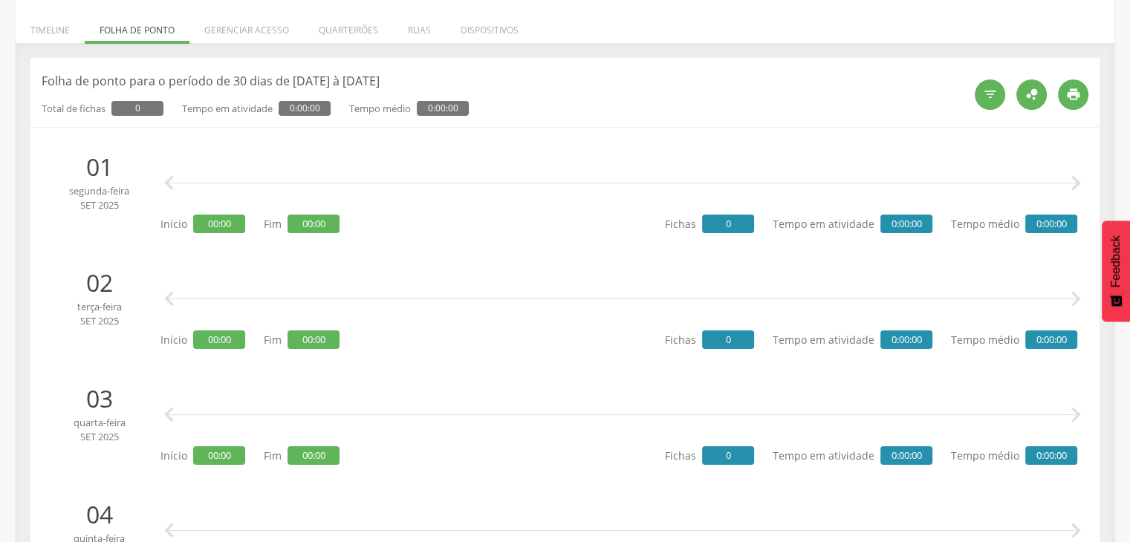
scroll to position [0, 0]
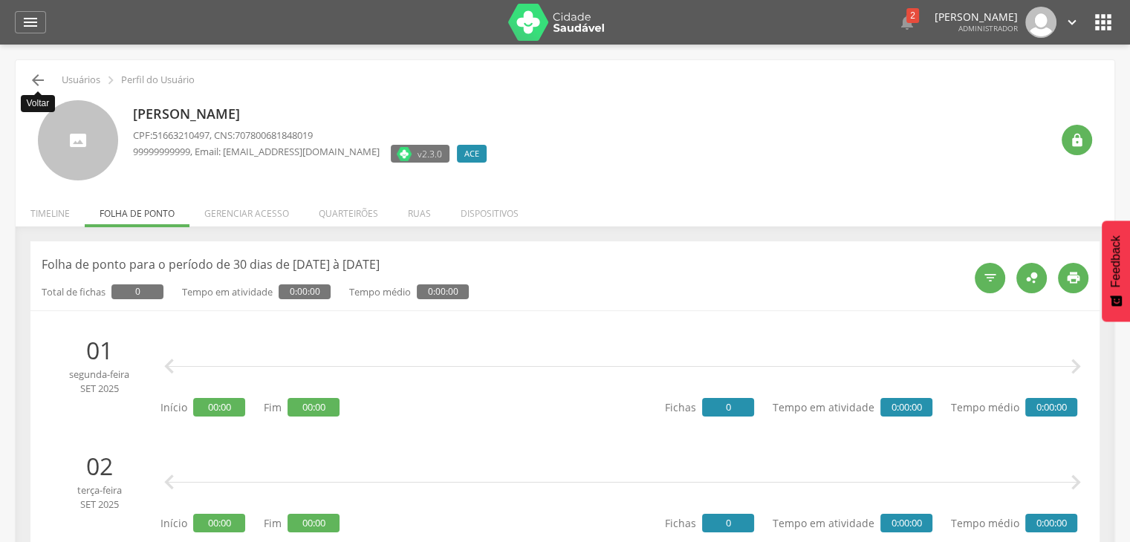
click at [36, 84] on icon "" at bounding box center [38, 80] width 18 height 18
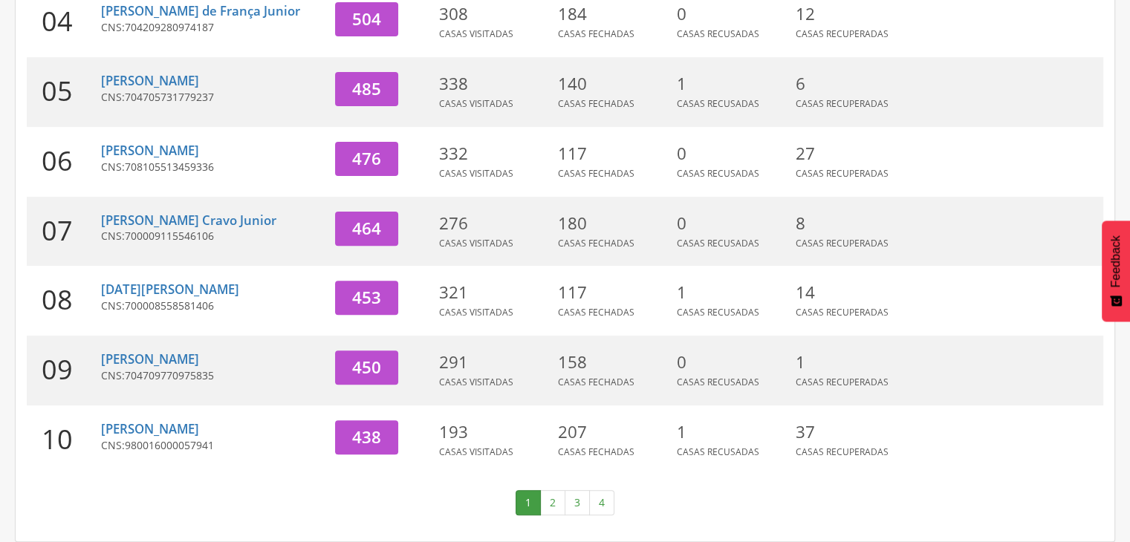
scroll to position [506, 0]
click at [570, 499] on link "3" at bounding box center [576, 502] width 25 height 25
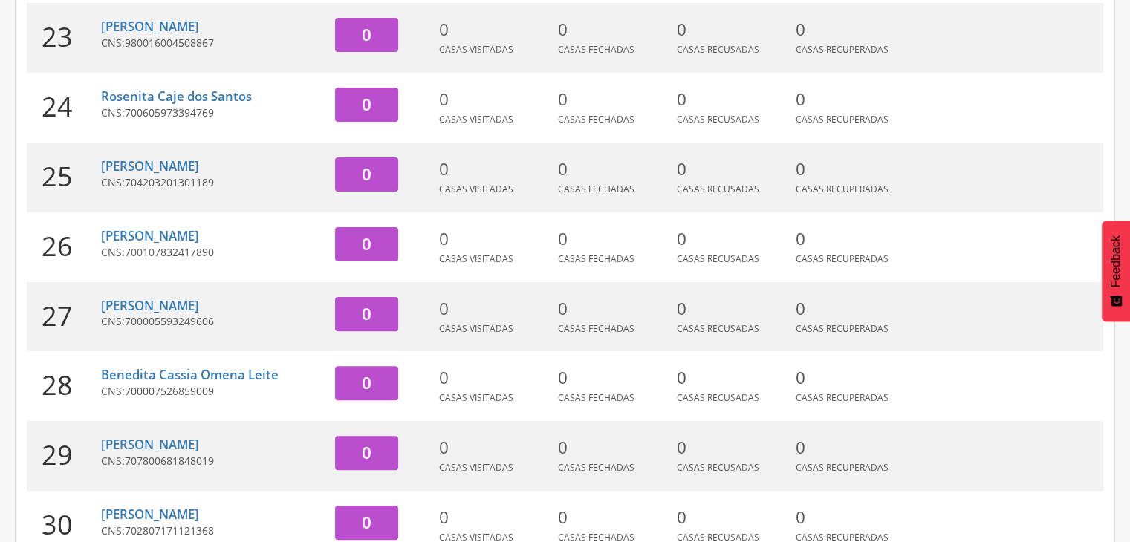
scroll to position [489, 0]
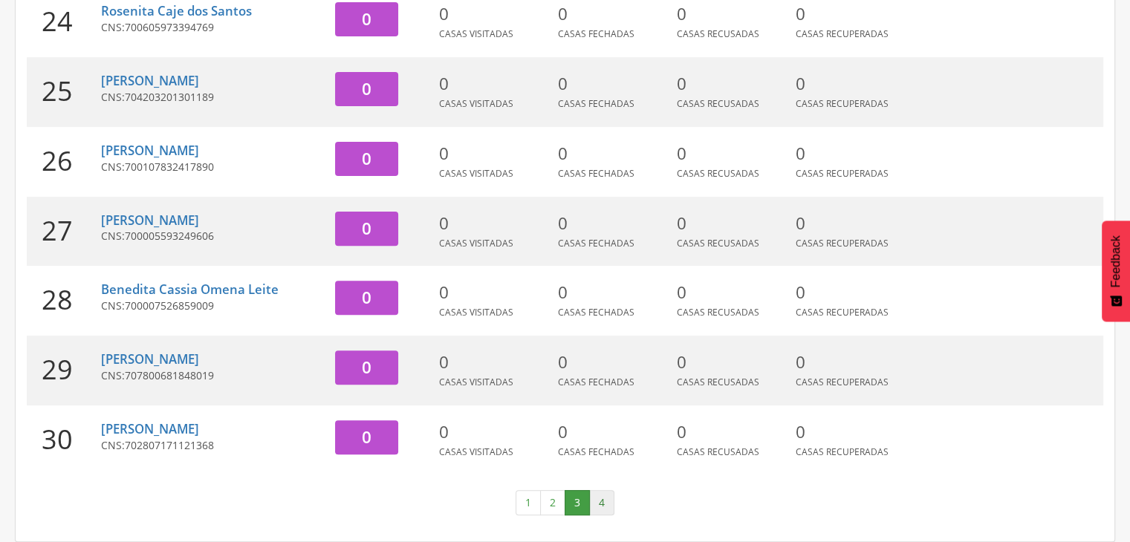
click at [606, 509] on link "4" at bounding box center [601, 502] width 25 height 25
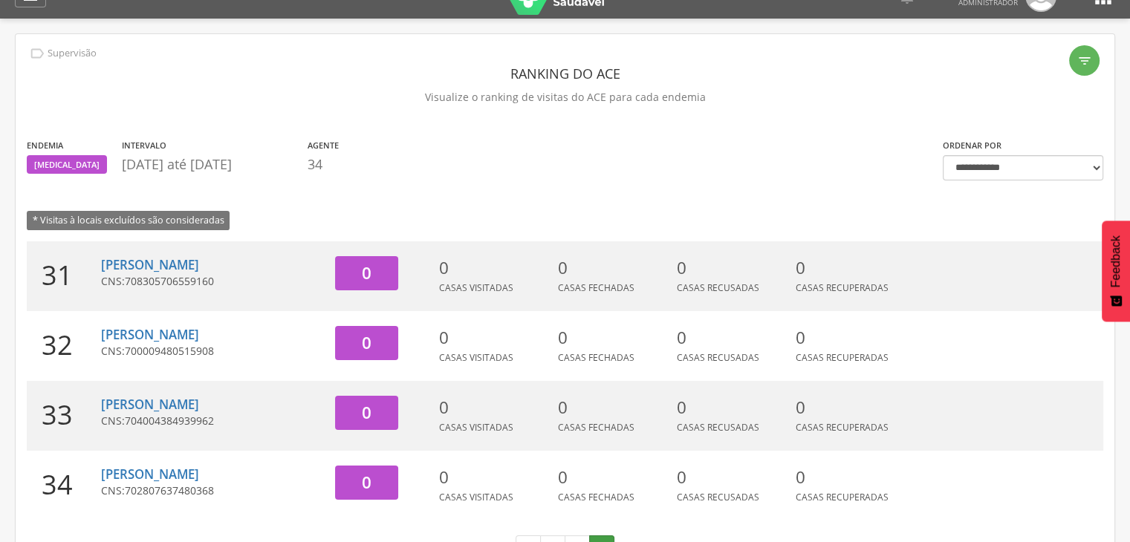
scroll to position [71, 0]
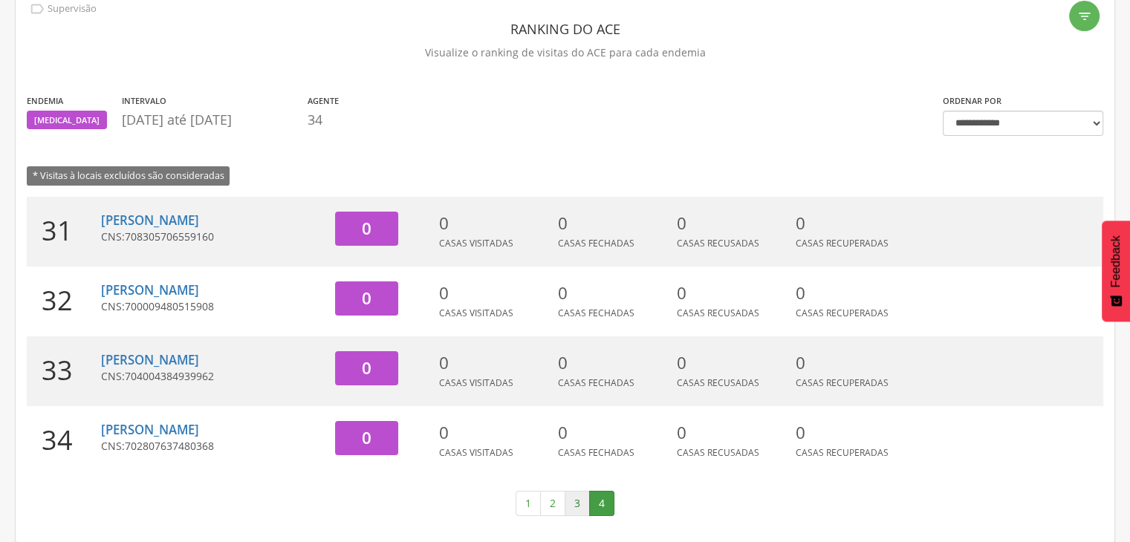
click at [584, 509] on link "3" at bounding box center [576, 503] width 25 height 25
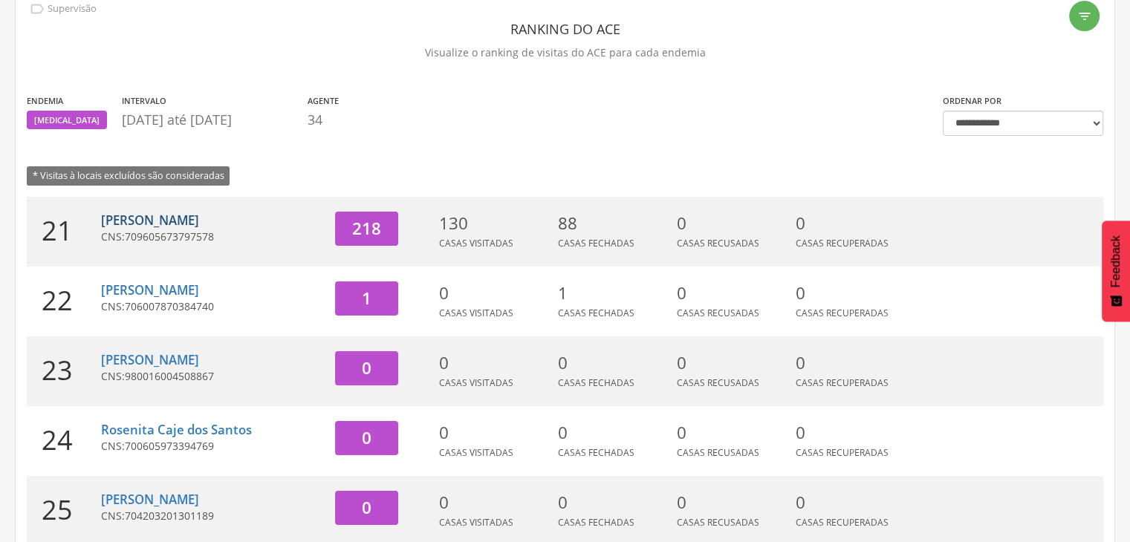
click at [149, 217] on link "[PERSON_NAME]" at bounding box center [150, 220] width 98 height 17
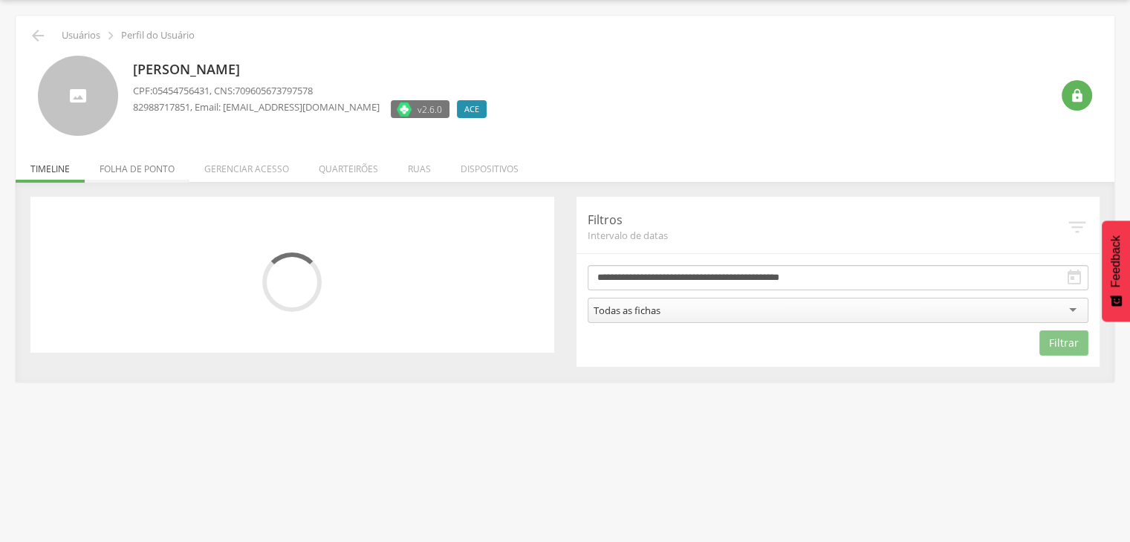
click at [151, 171] on li "Folha de ponto" at bounding box center [137, 165] width 105 height 35
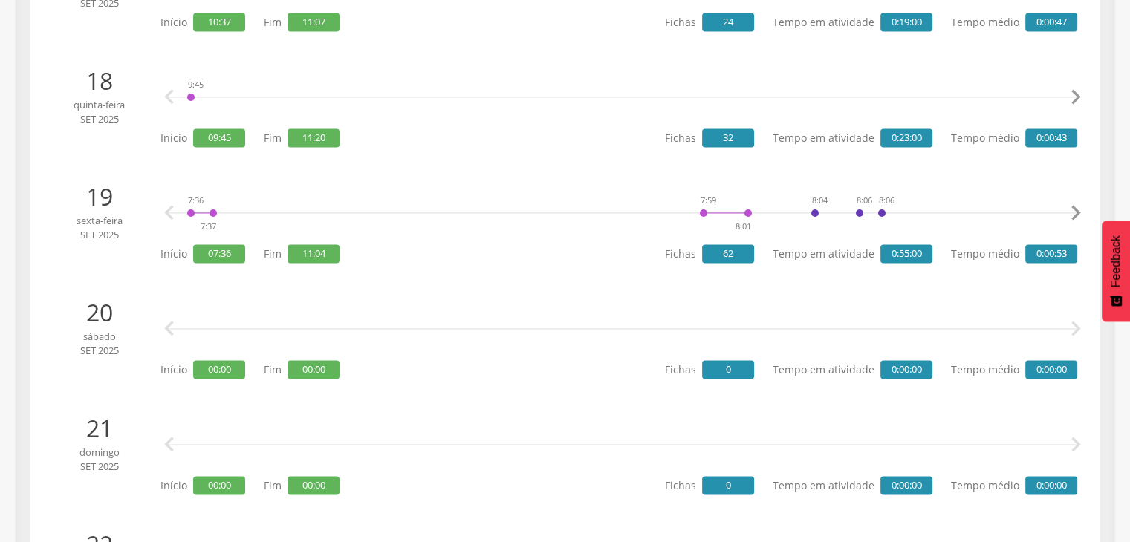
scroll to position [2237, 0]
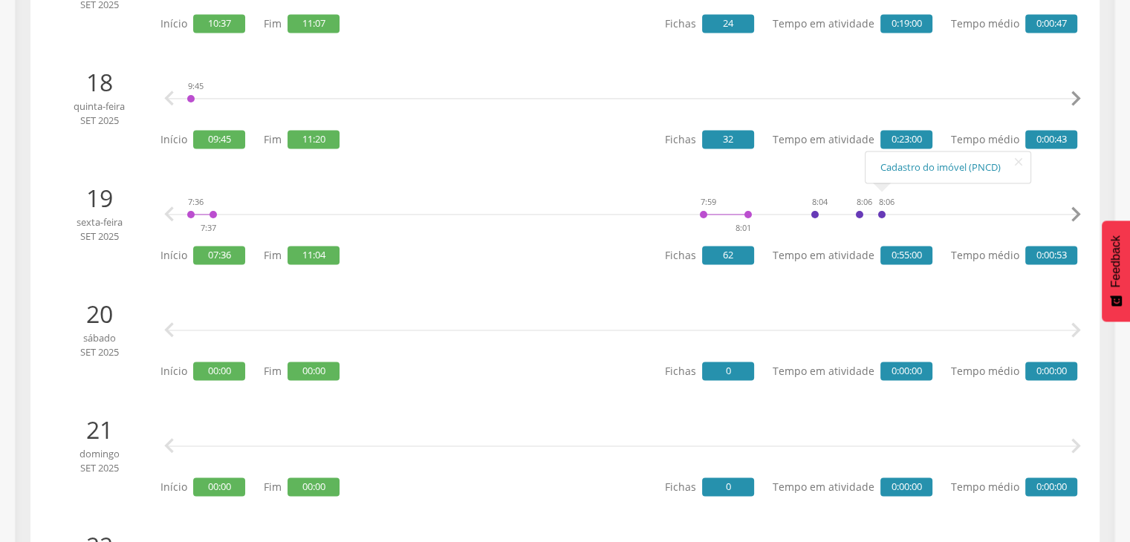
click at [1075, 212] on icon "" at bounding box center [1075, 215] width 30 height 30
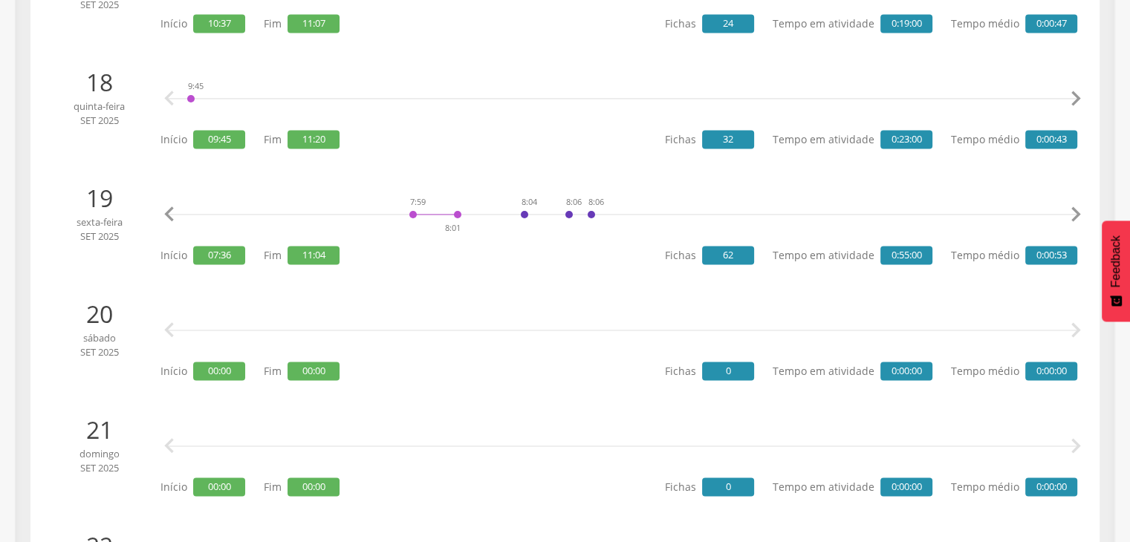
click at [1075, 212] on icon "" at bounding box center [1075, 215] width 30 height 30
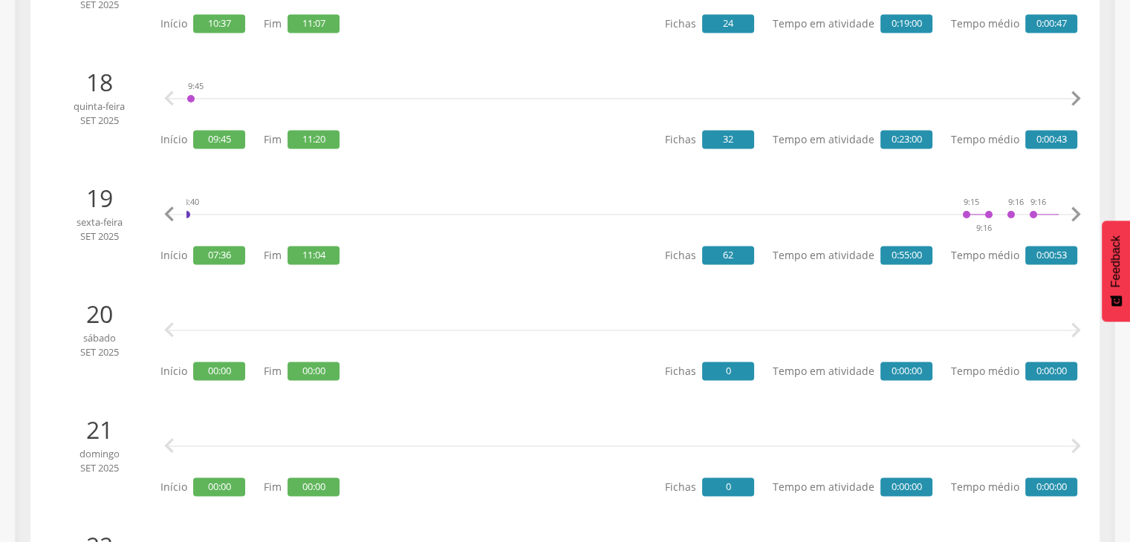
click at [1075, 212] on icon "" at bounding box center [1075, 215] width 30 height 30
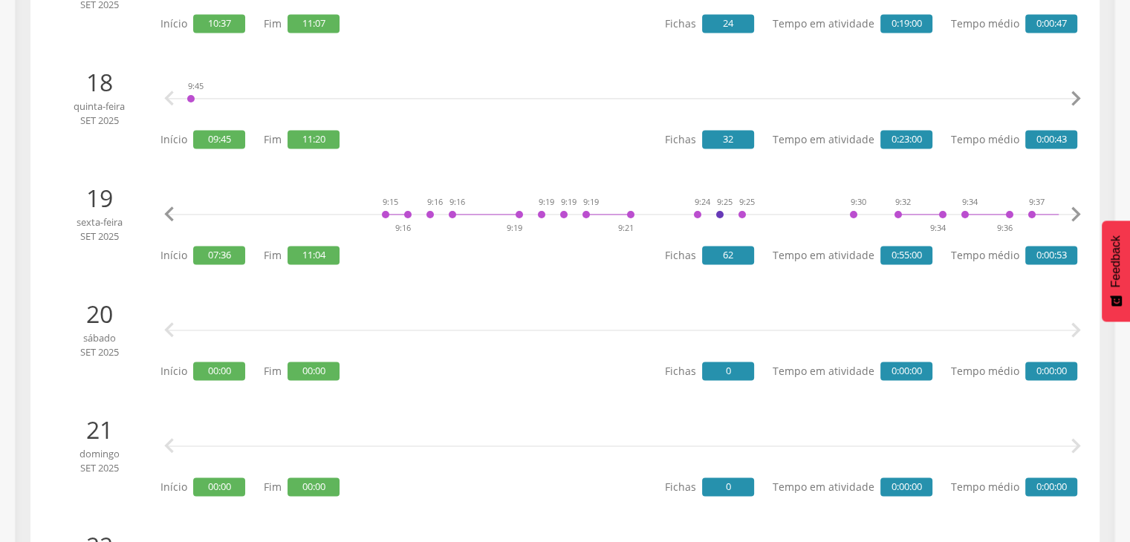
scroll to position [0, 2033]
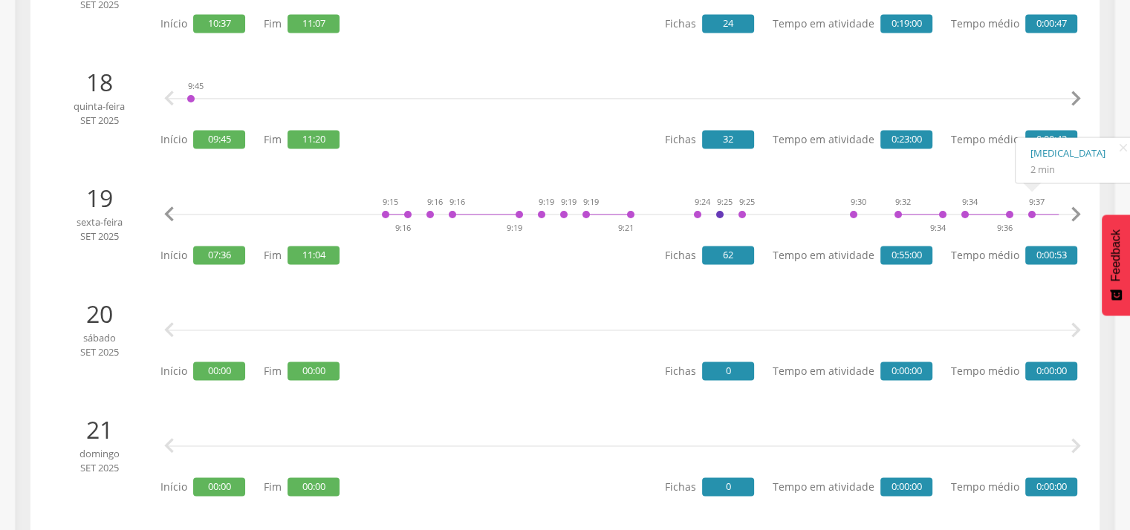
click at [1078, 212] on icon "" at bounding box center [1075, 215] width 30 height 30
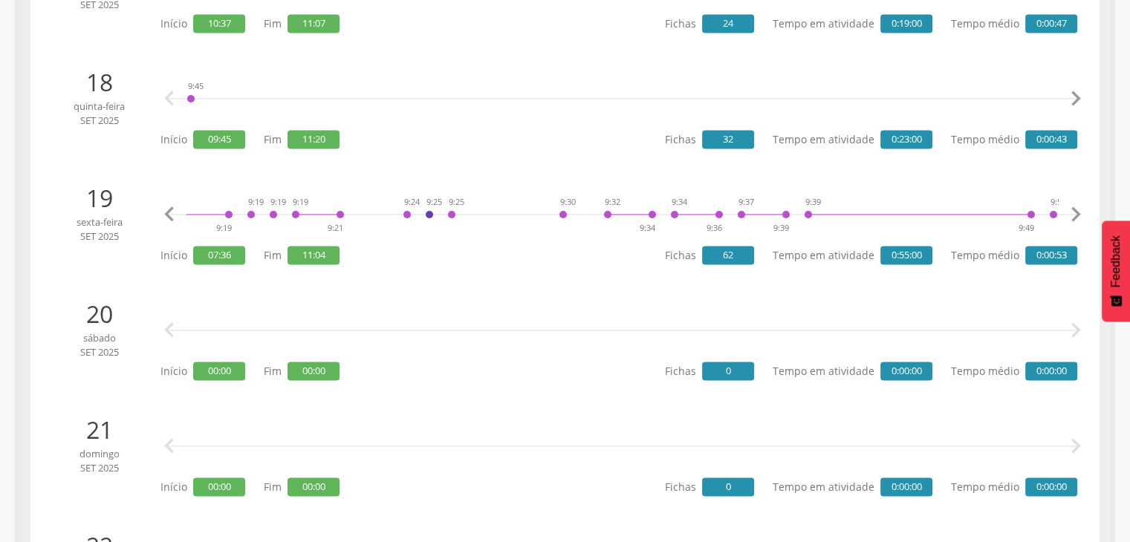
click at [1078, 212] on icon "" at bounding box center [1075, 215] width 30 height 30
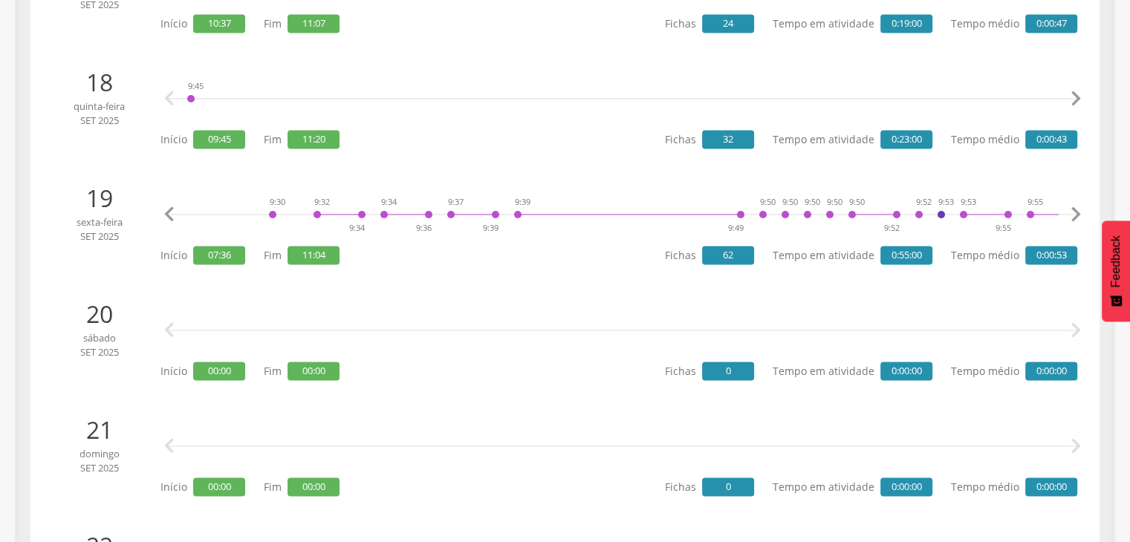
scroll to position [0, 2614]
click at [1078, 212] on icon "" at bounding box center [1075, 215] width 30 height 30
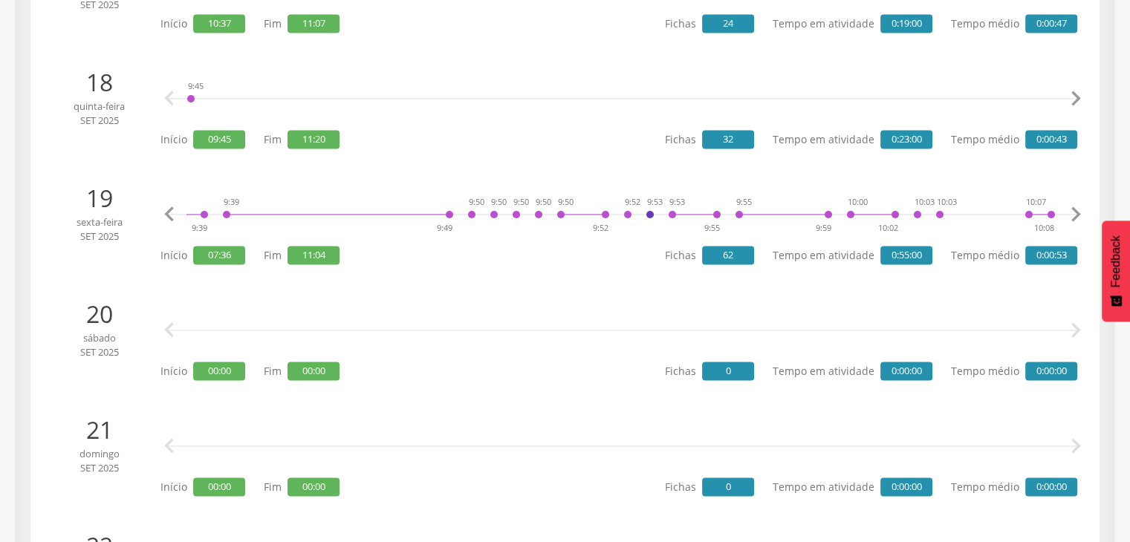
click at [1078, 212] on icon "" at bounding box center [1075, 215] width 30 height 30
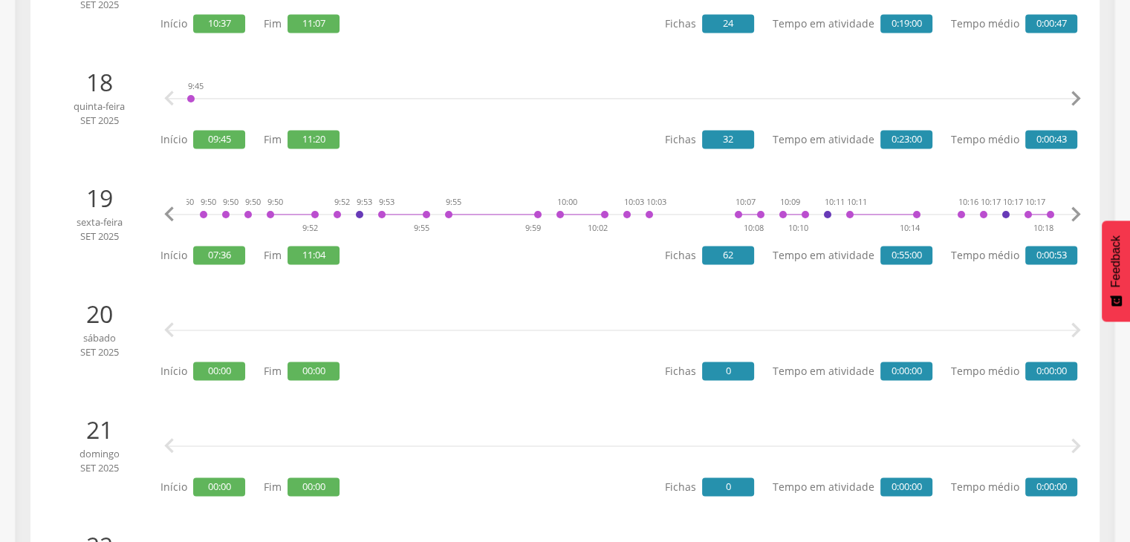
click at [1078, 212] on icon "" at bounding box center [1075, 215] width 30 height 30
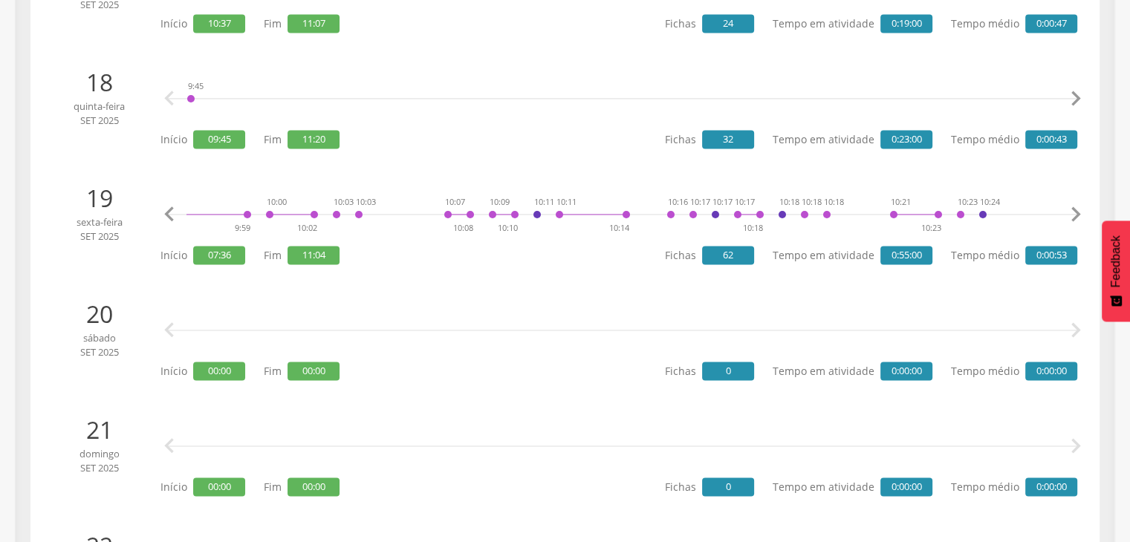
click at [1078, 212] on icon "" at bounding box center [1075, 215] width 30 height 30
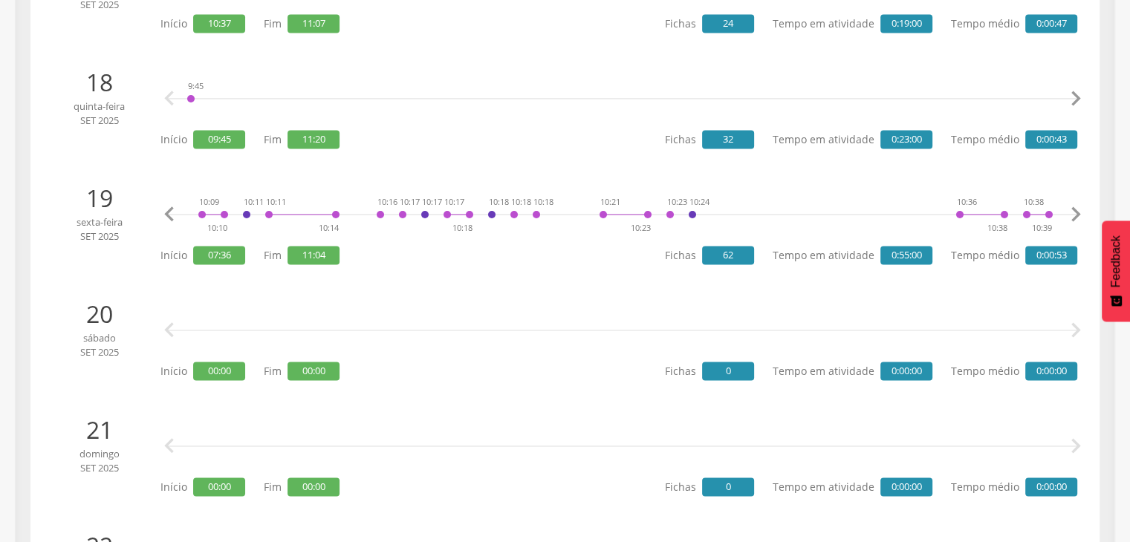
click at [1078, 212] on icon "" at bounding box center [1075, 215] width 30 height 30
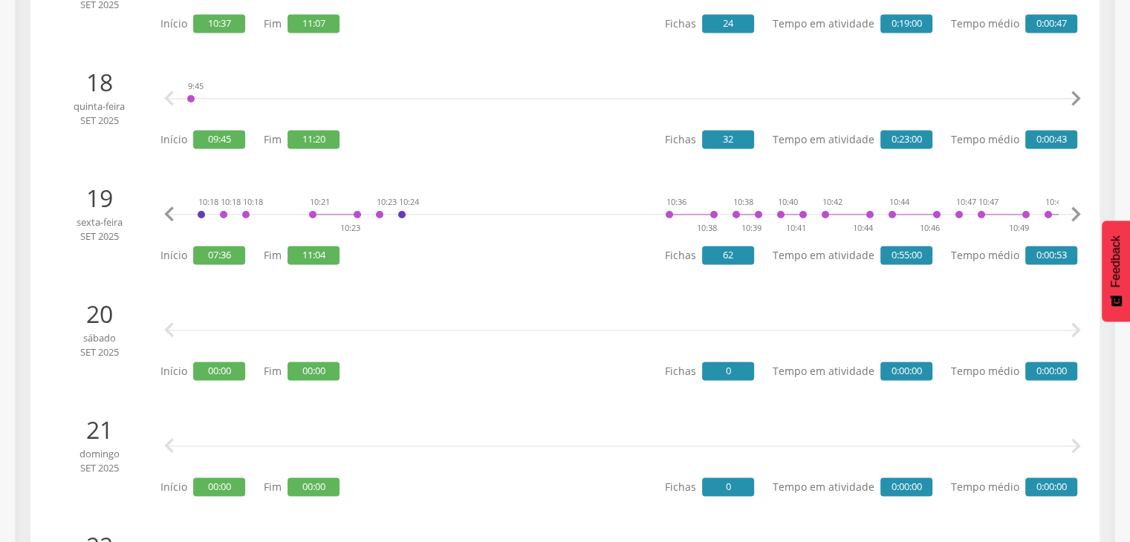
click at [1078, 212] on icon "" at bounding box center [1075, 215] width 30 height 30
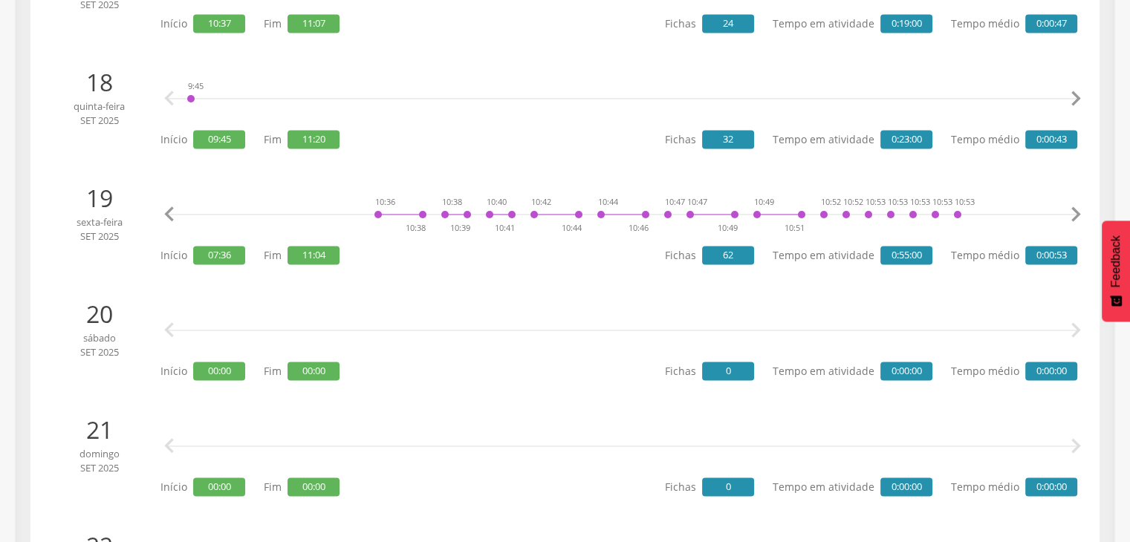
click at [1078, 212] on icon "" at bounding box center [1075, 215] width 30 height 30
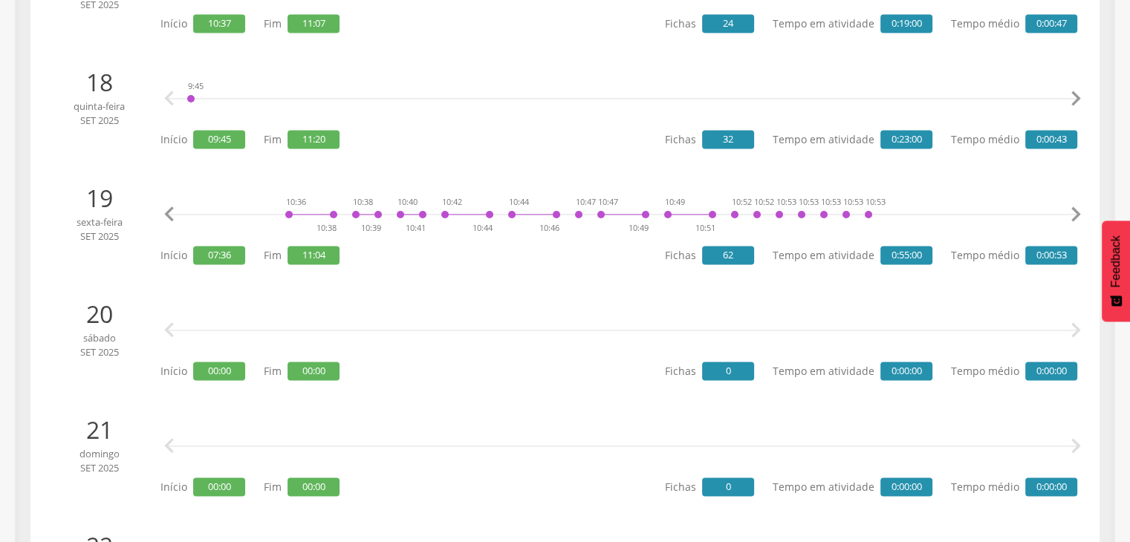
scroll to position [0, 4519]
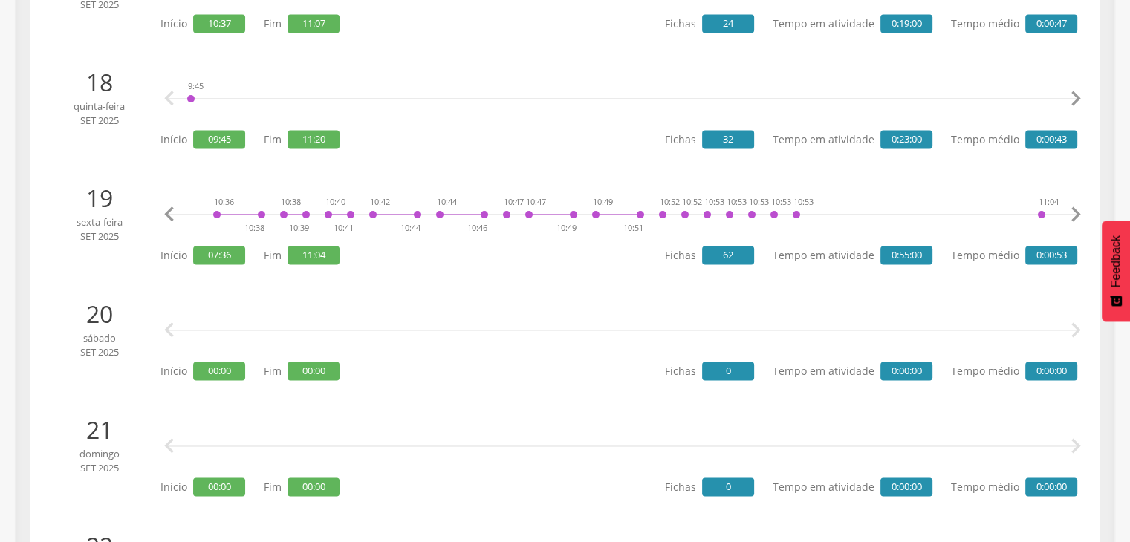
click at [1078, 212] on icon "" at bounding box center [1075, 215] width 30 height 30
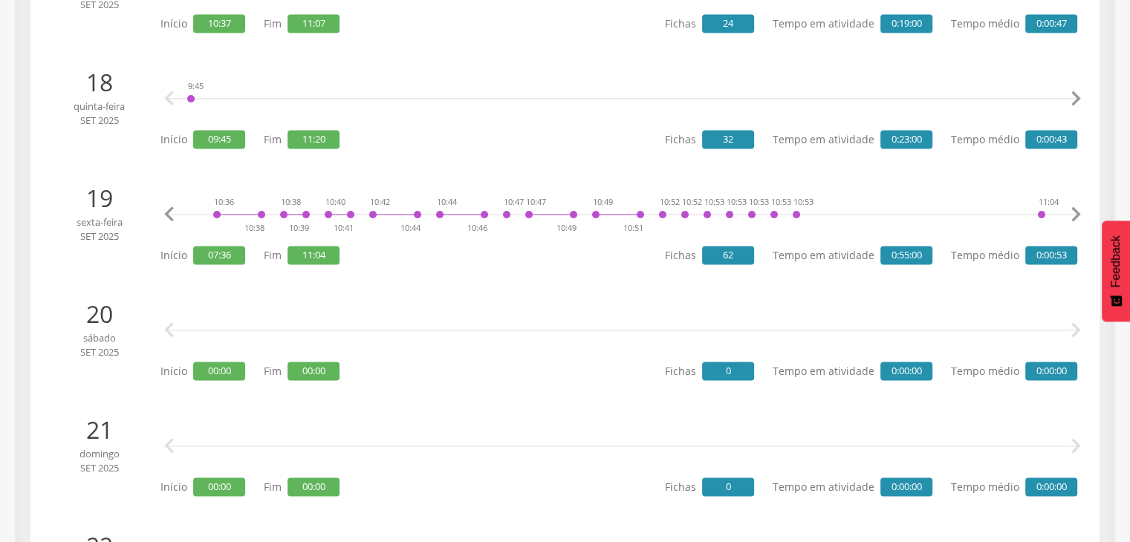
click at [1078, 212] on icon "" at bounding box center [1075, 215] width 30 height 30
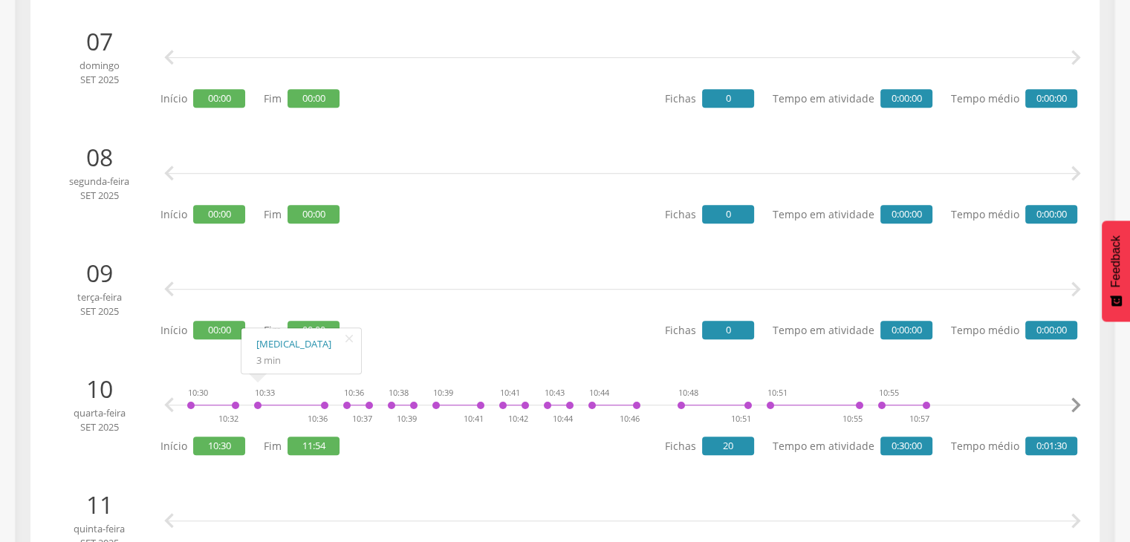
scroll to position [1004, 0]
